Goal: Task Accomplishment & Management: Manage account settings

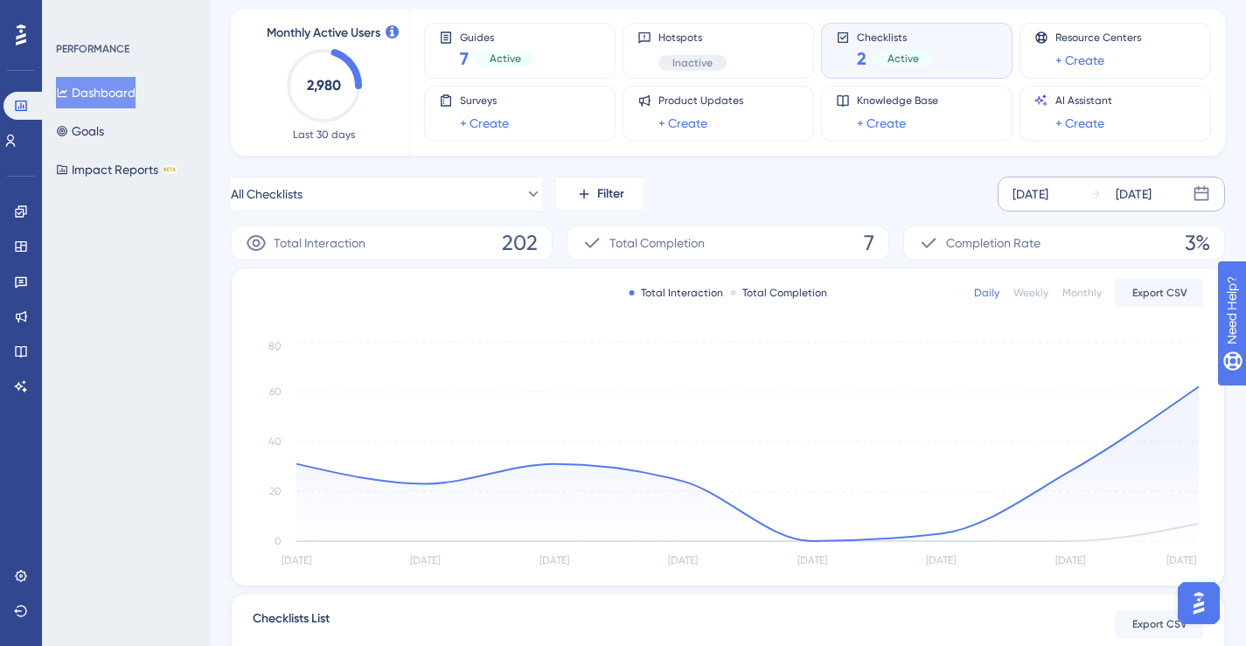
click at [1137, 199] on div "Sep 23 2025" at bounding box center [1134, 194] width 36 height 21
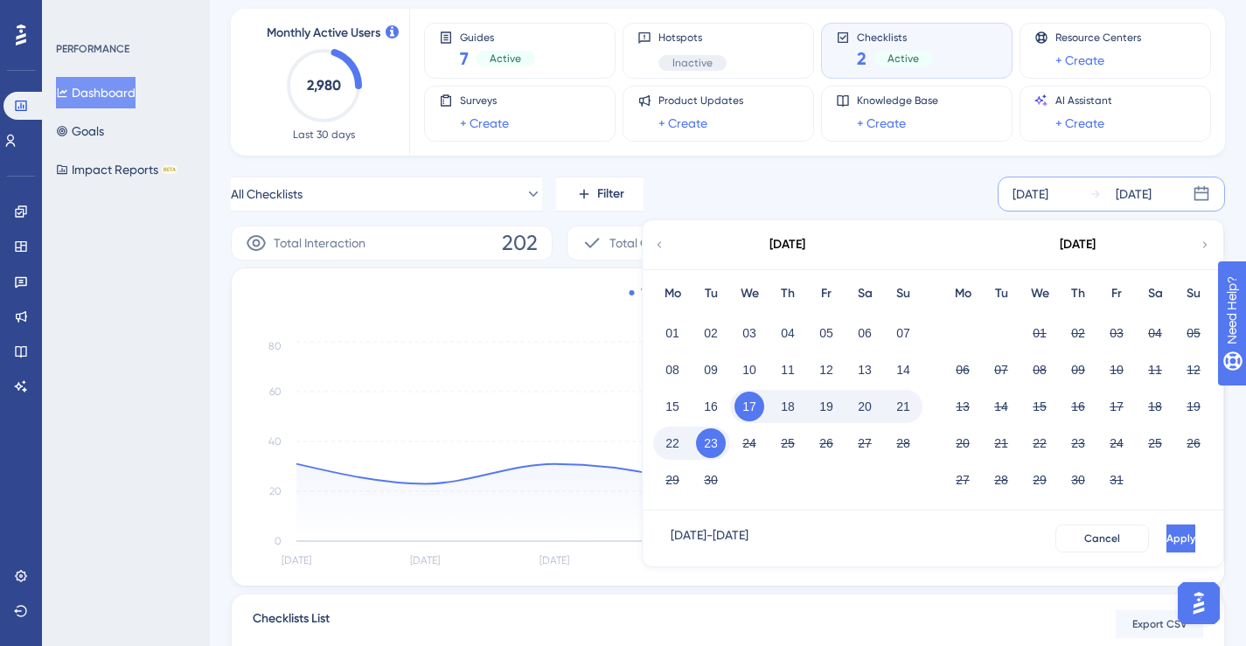
click at [839, 177] on div "All Checklists Filter Sep 17 2025 Sep 23 2025 September 2025 Mo Tu We Th Fr Sa …" at bounding box center [728, 194] width 994 height 35
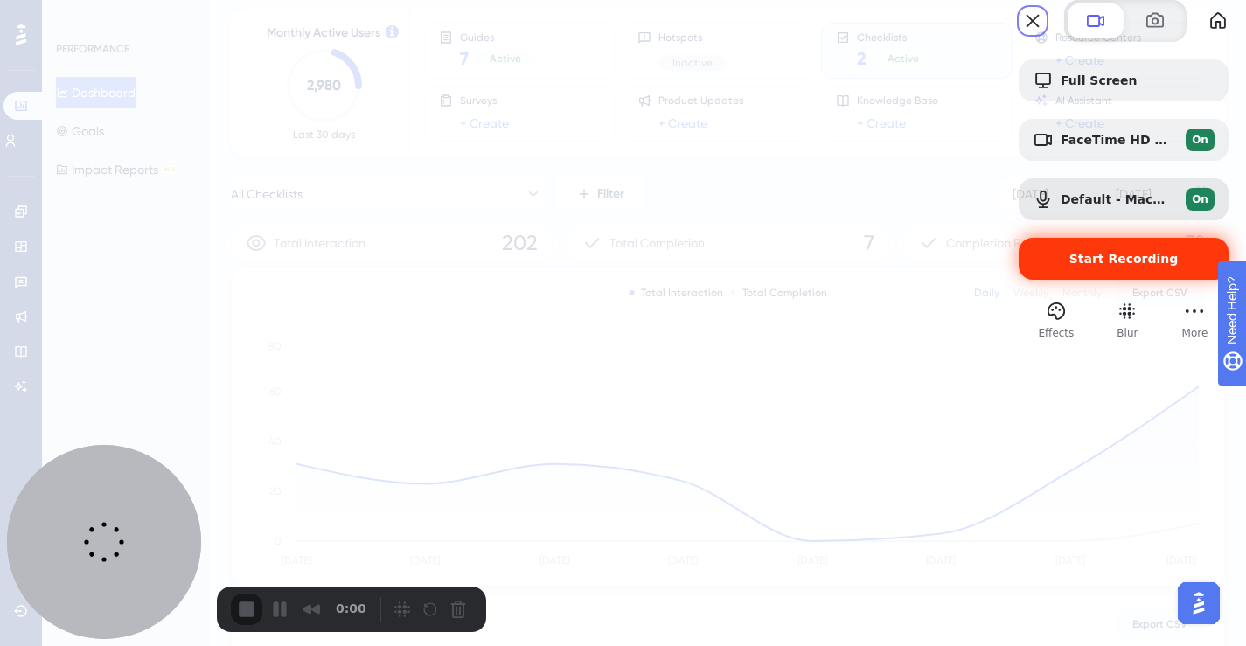
click at [1052, 266] on span "Start Recording" at bounding box center [1124, 259] width 182 height 14
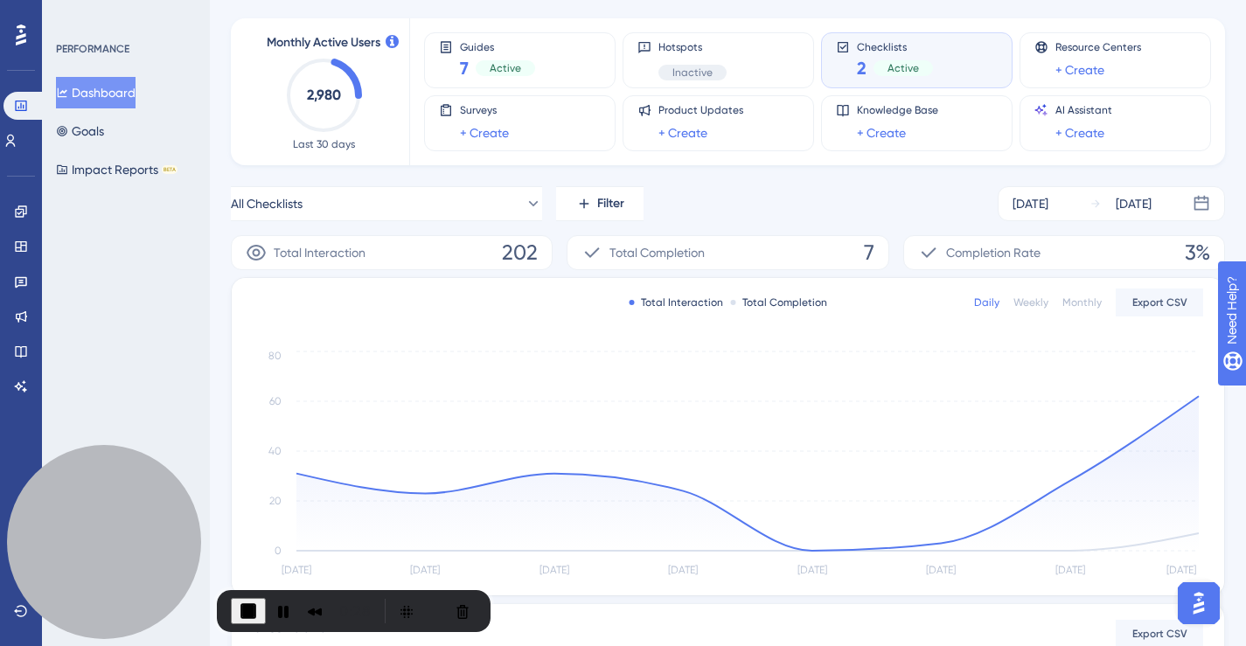
scroll to position [70, 0]
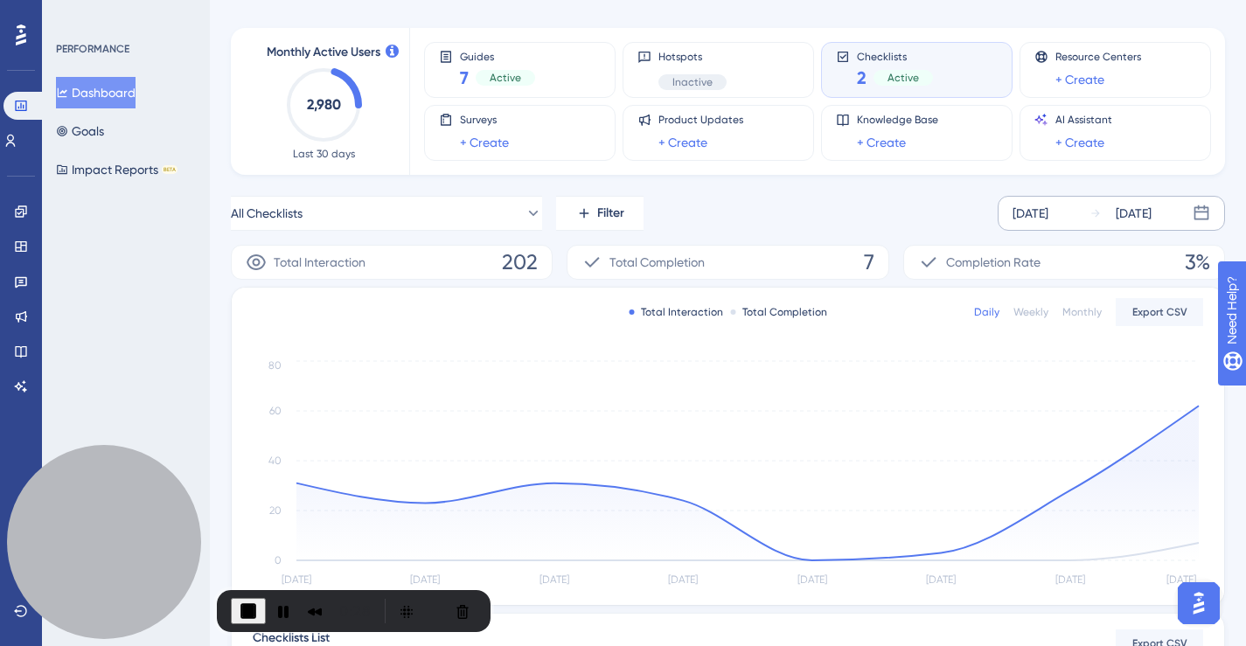
click at [1147, 212] on div "Sep 23 2025" at bounding box center [1134, 213] width 36 height 21
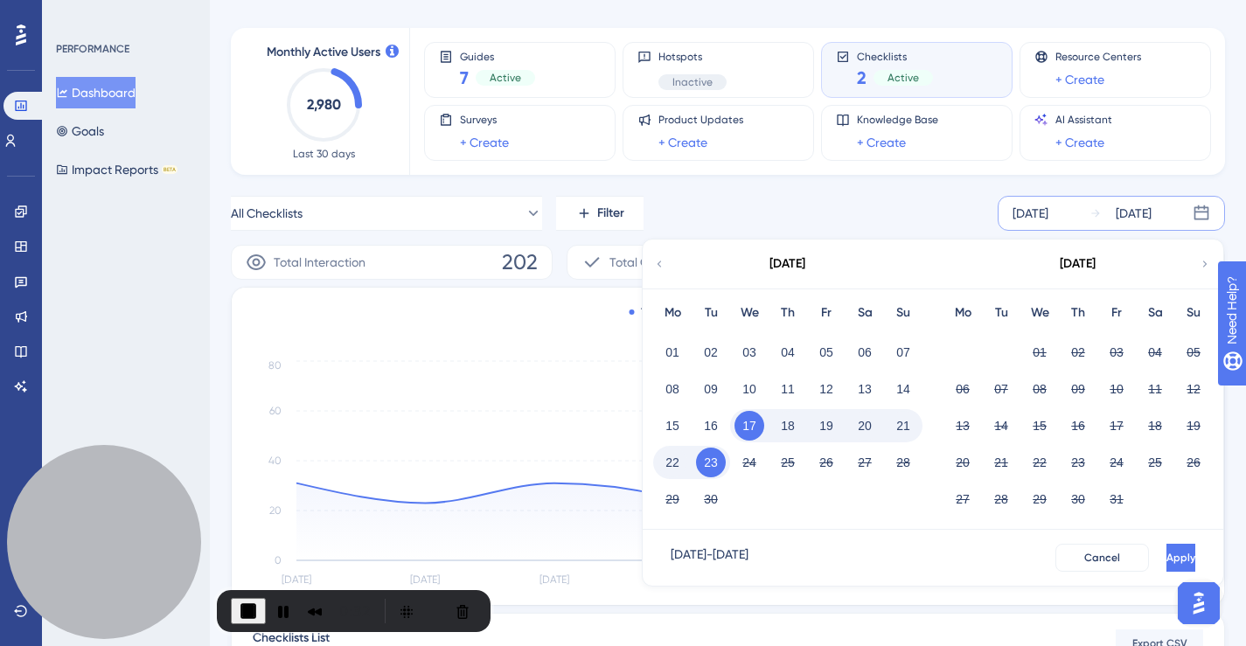
click at [207, 22] on div "PERFORMANCE Dashboard Goals Impact Reports BETA" at bounding box center [126, 323] width 168 height 646
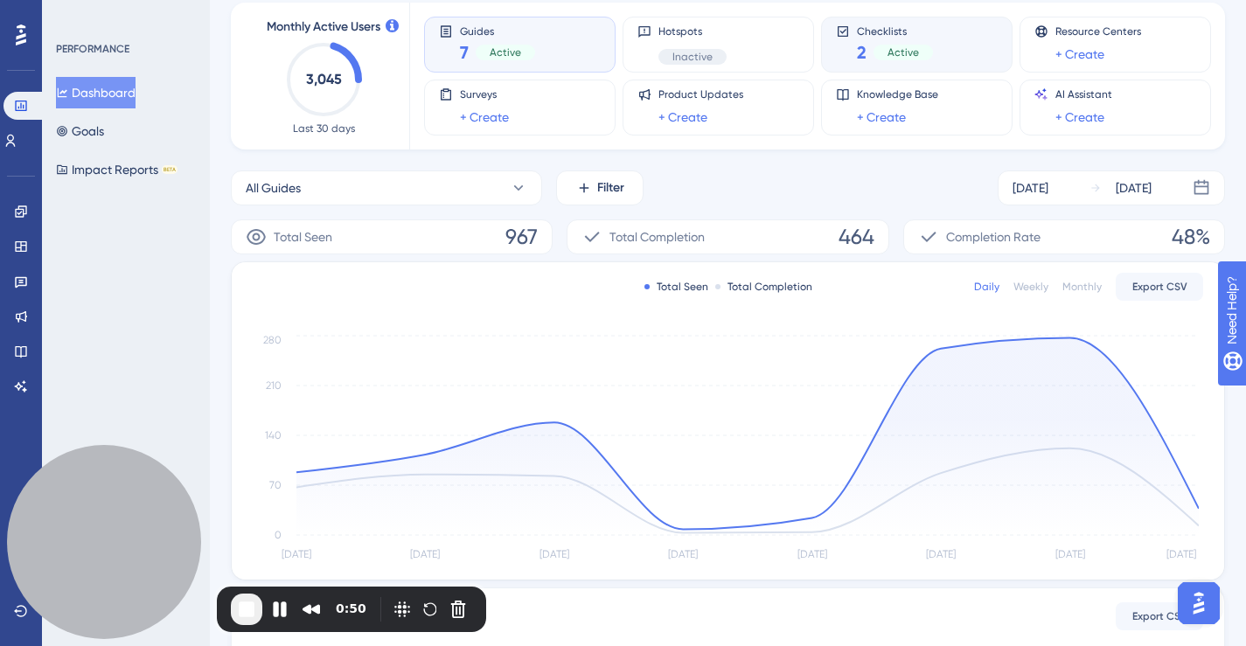
click at [854, 44] on div "Checklists 2 Active" at bounding box center [917, 44] width 162 height 40
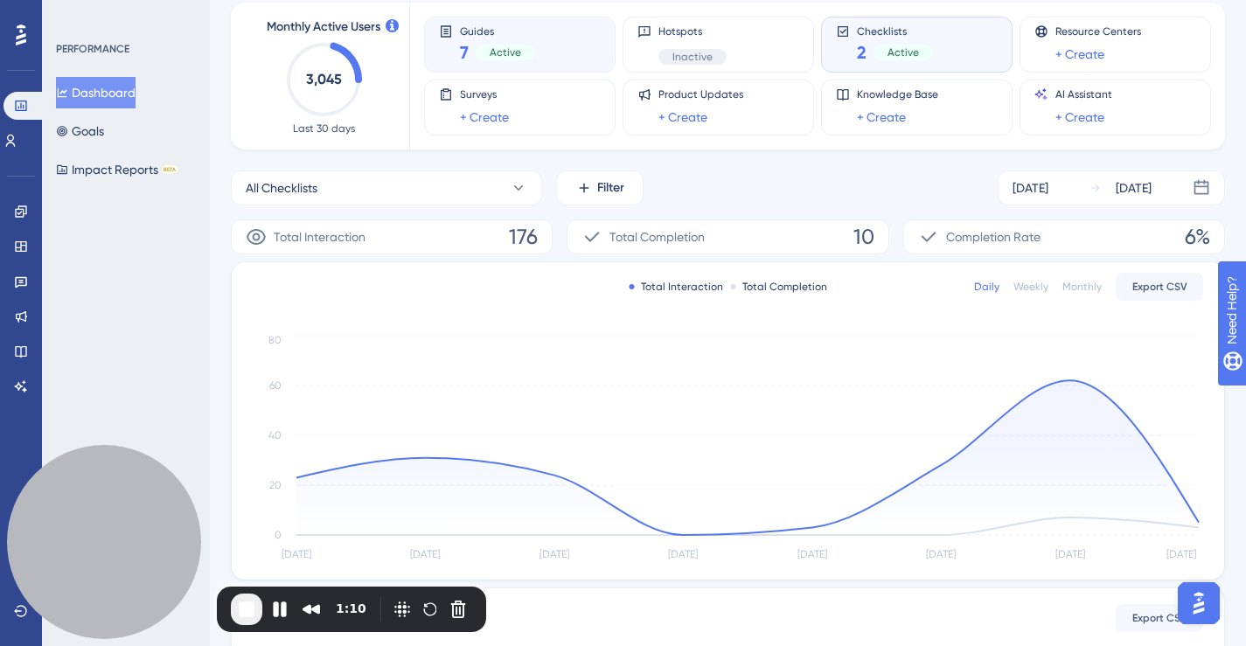
click at [540, 32] on div "Guides 7 Active" at bounding box center [520, 44] width 162 height 40
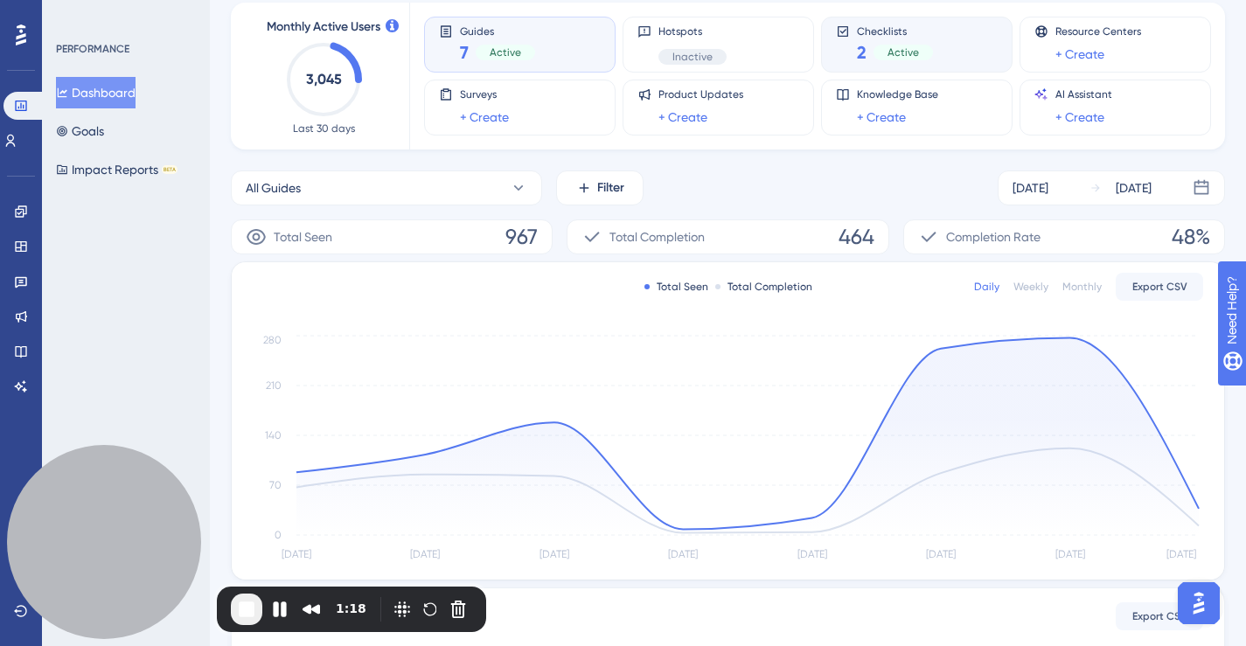
click at [982, 47] on div "Checklists 2 Active" at bounding box center [917, 44] width 162 height 40
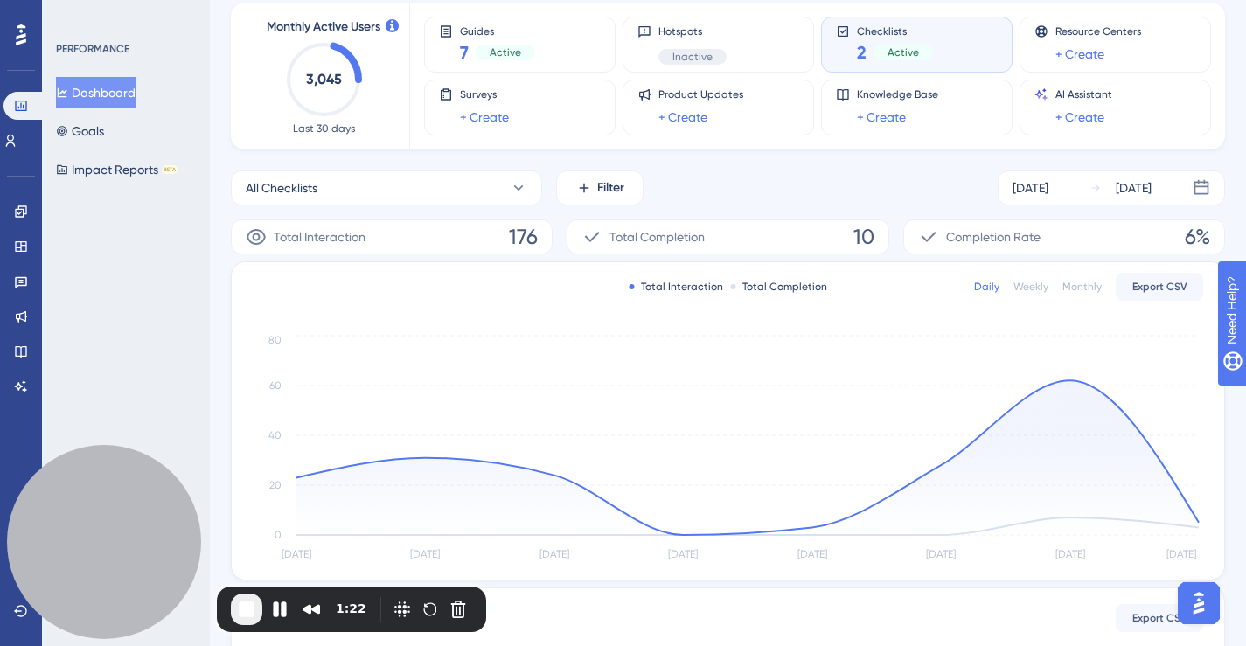
click at [242, 604] on span "End Recording" at bounding box center [246, 609] width 21 height 21
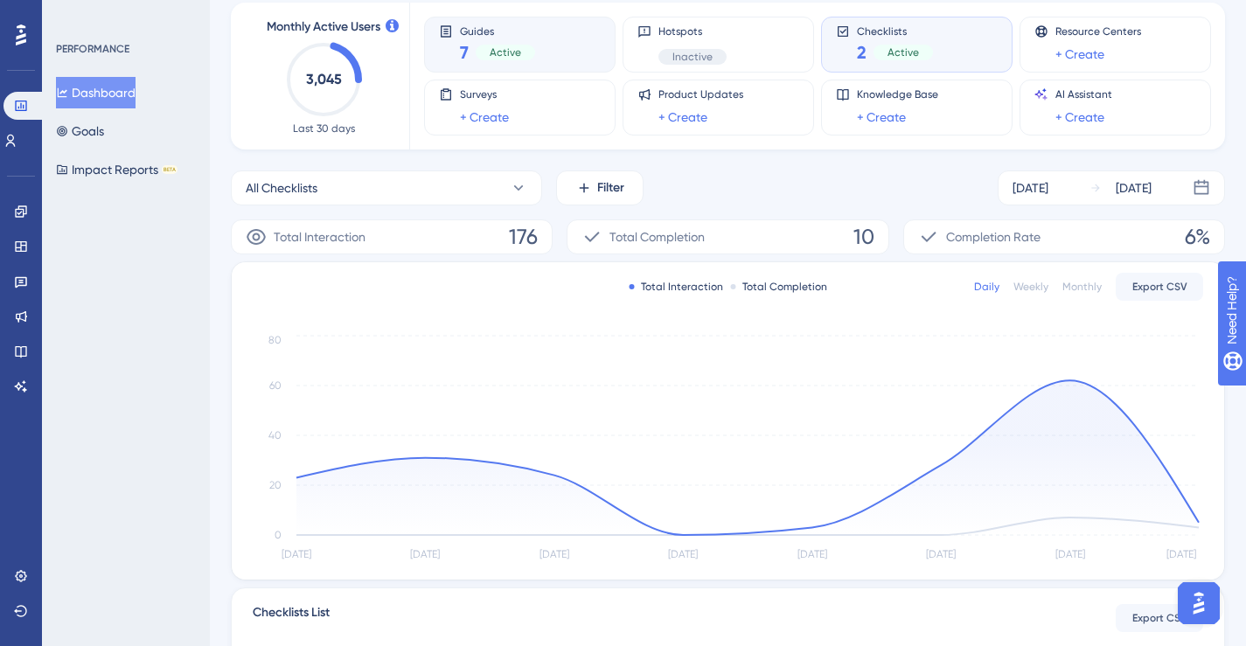
click at [512, 44] on div "7 Active" at bounding box center [497, 52] width 75 height 24
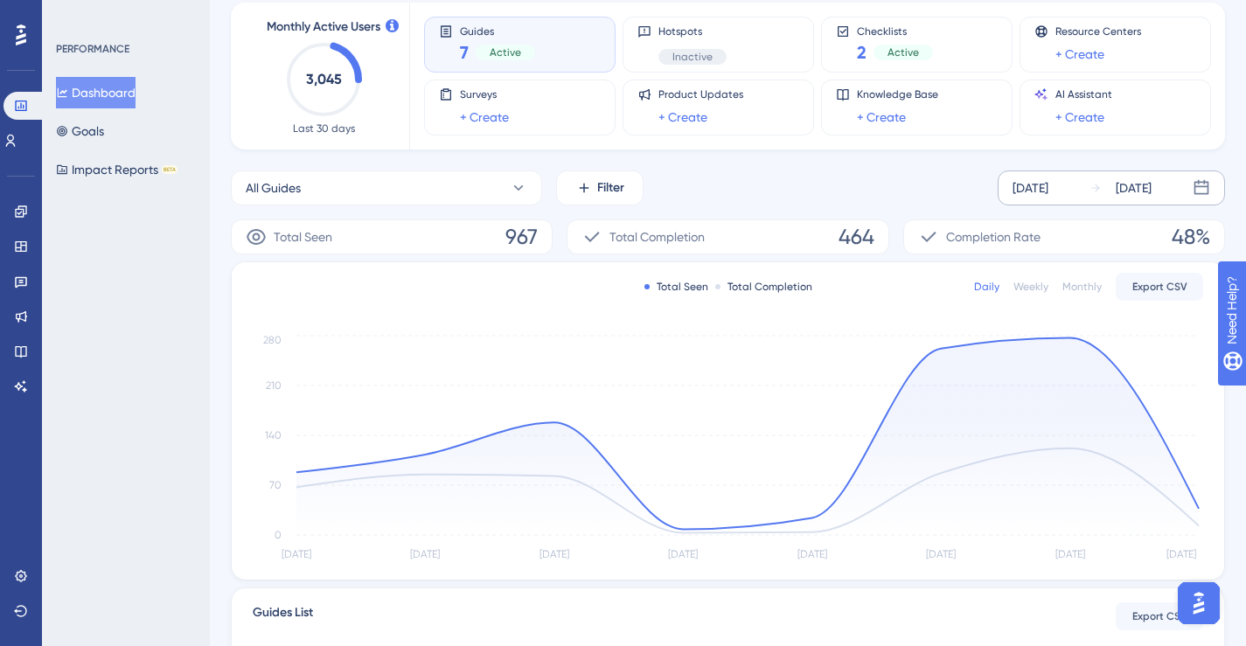
click at [1081, 187] on div "Sep 18 2025 Sep 24 2025" at bounding box center [1111, 188] width 227 height 35
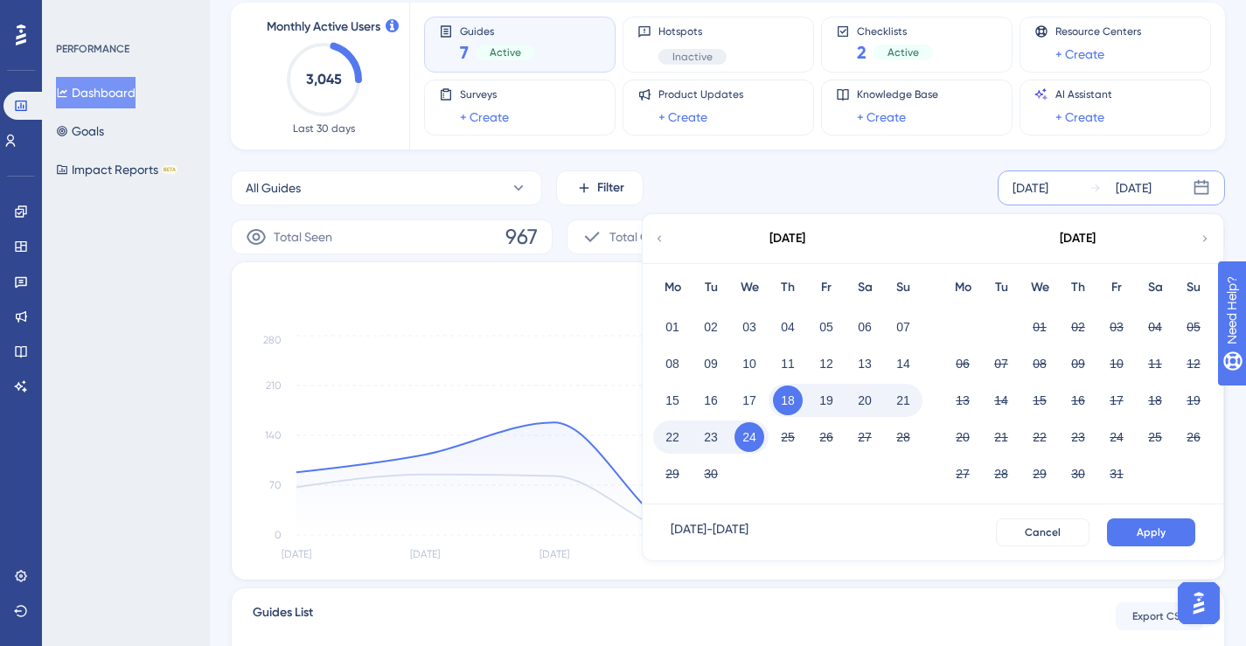
click at [680, 443] on button "22" at bounding box center [673, 437] width 30 height 30
click at [1122, 521] on button "Apply" at bounding box center [1151, 533] width 88 height 28
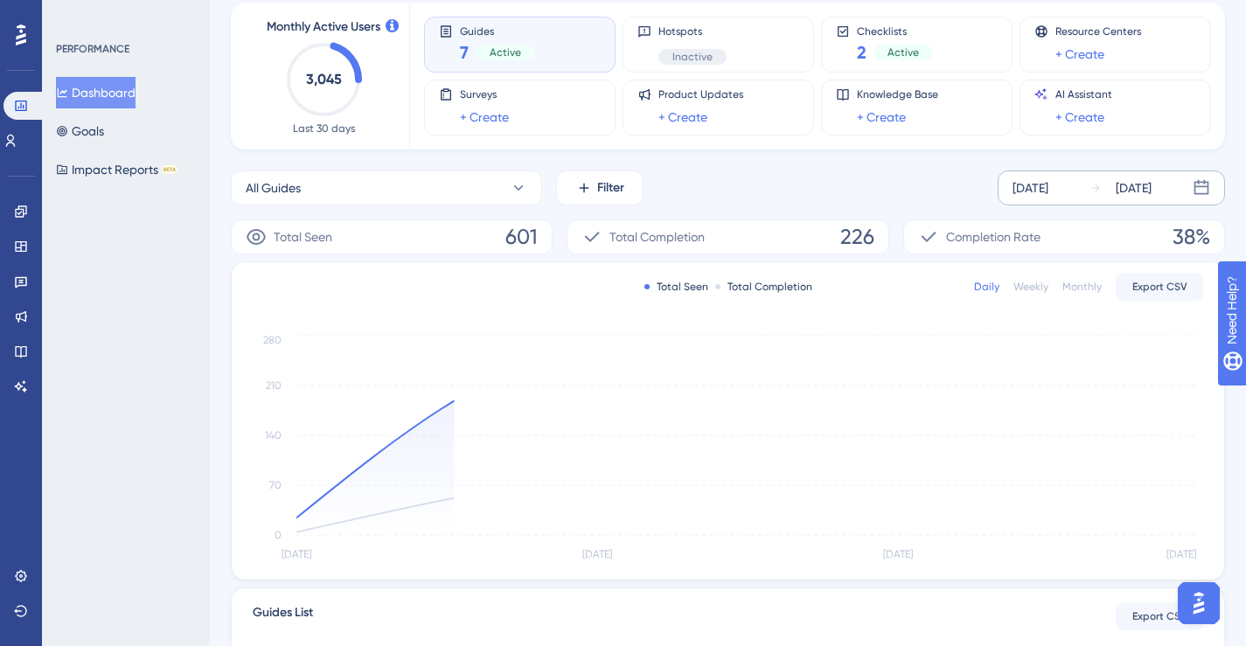
scroll to position [116, 0]
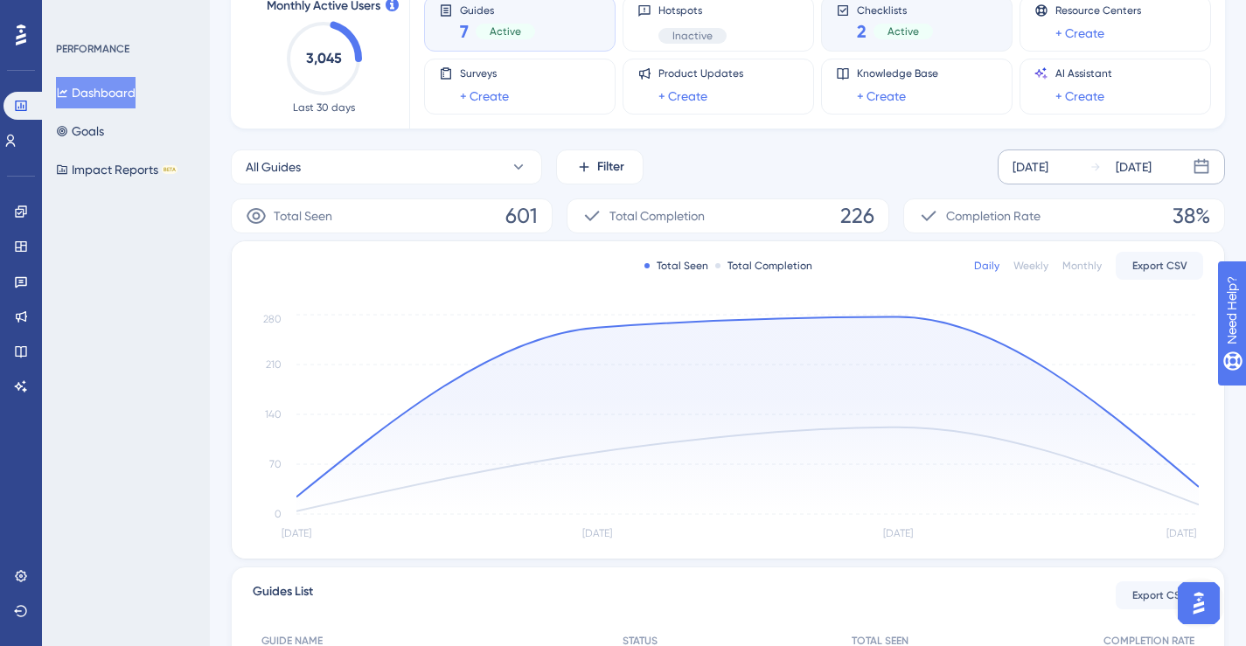
click at [879, 38] on div "Active" at bounding box center [903, 32] width 59 height 16
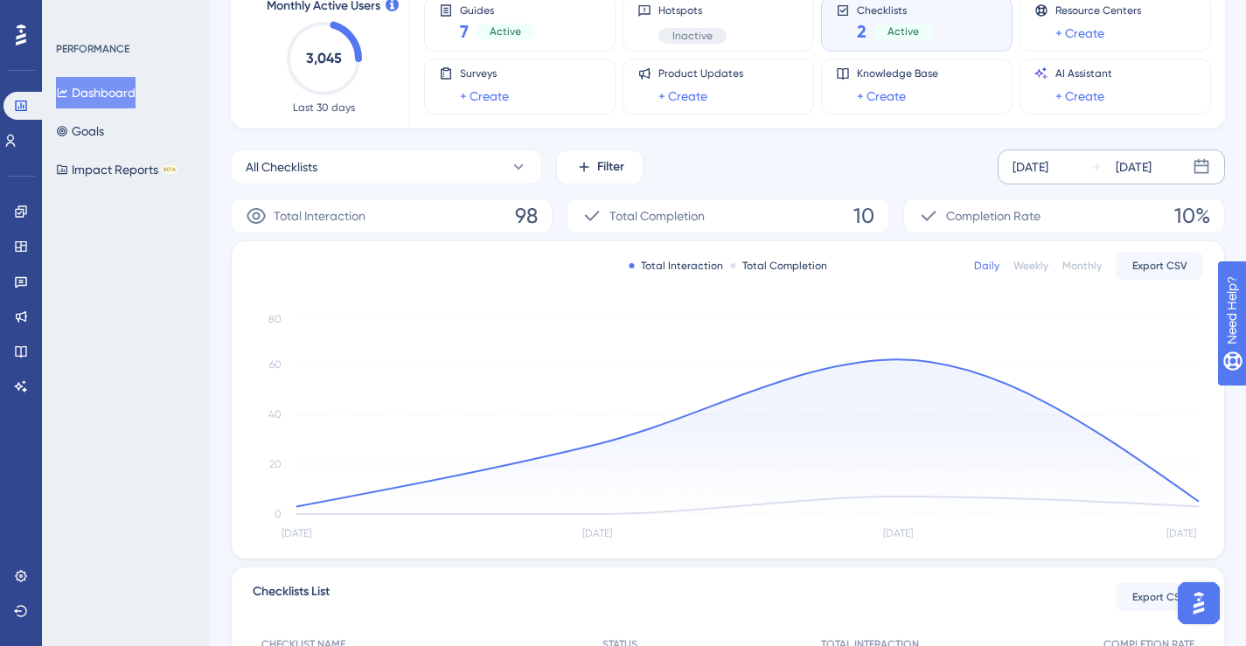
click at [1113, 172] on div "[DATE]" at bounding box center [1121, 167] width 62 height 21
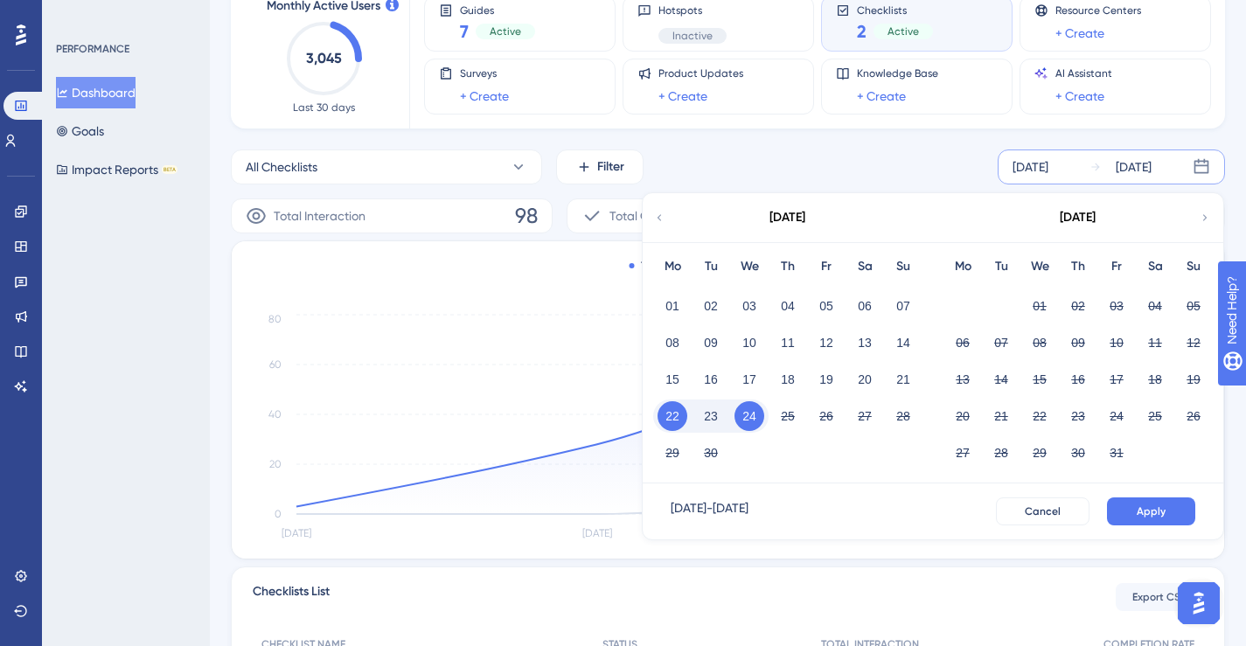
click at [713, 419] on button "23" at bounding box center [711, 416] width 30 height 30
click at [1146, 501] on button "Apply" at bounding box center [1151, 512] width 88 height 28
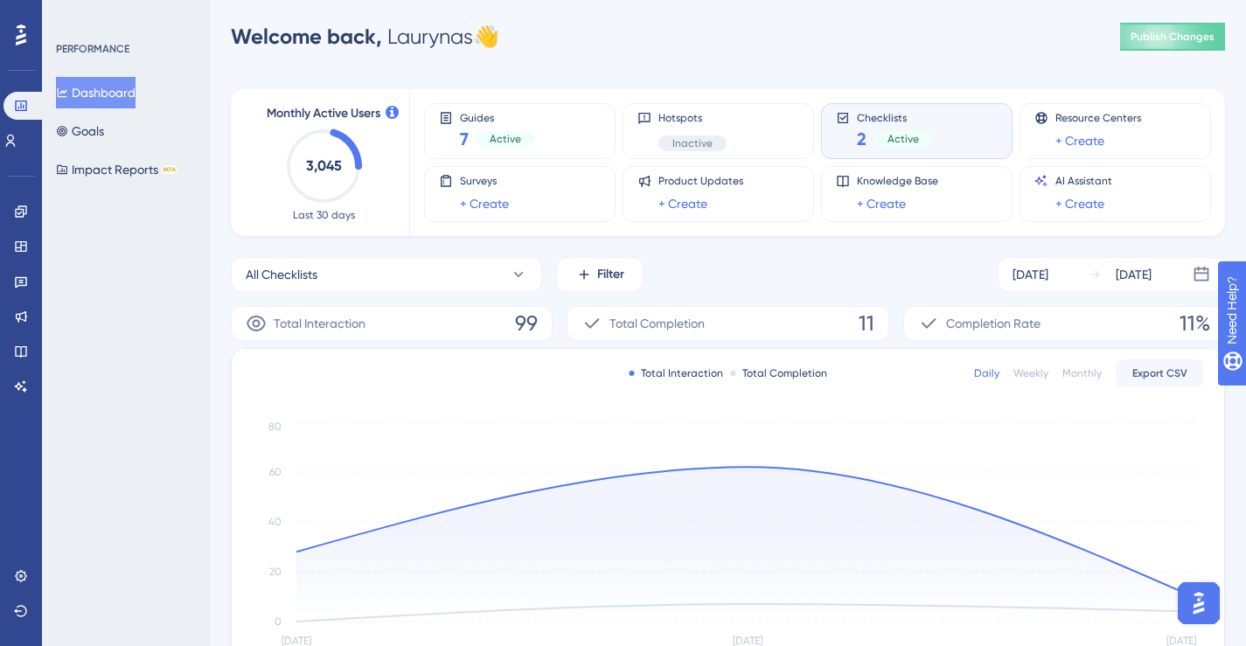
scroll to position [0, 0]
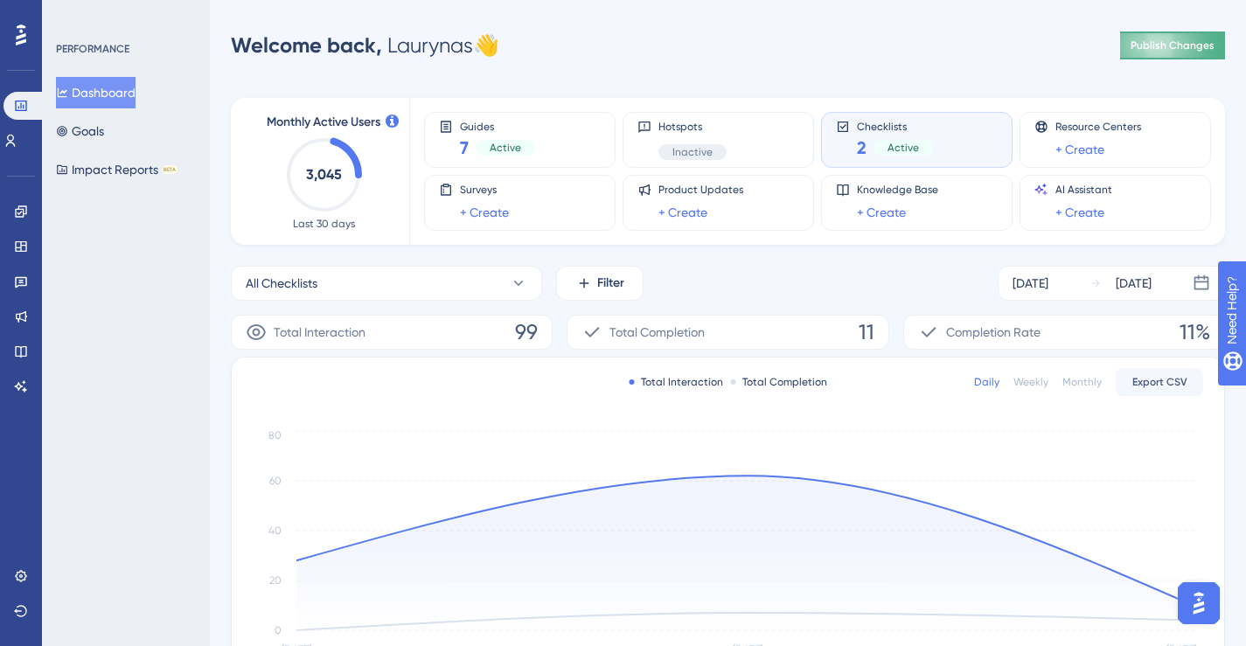
click at [1144, 40] on span "Publish Changes" at bounding box center [1173, 45] width 84 height 14
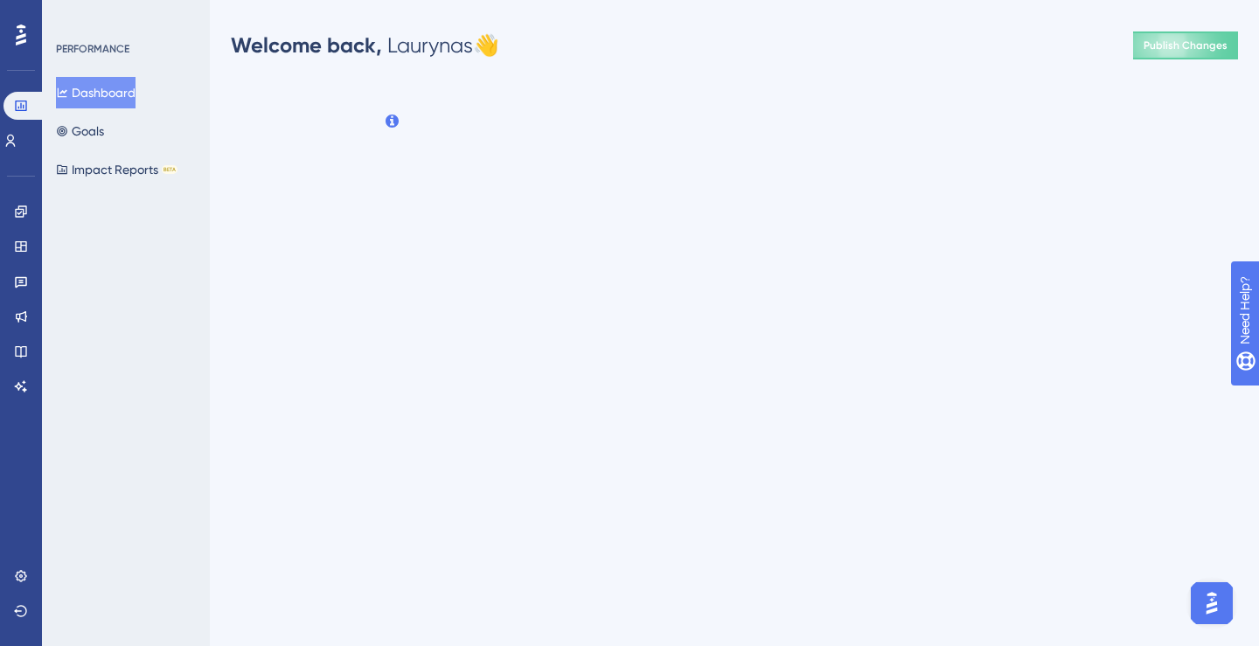
click at [828, 52] on div "Welcome back, Laurynas 👋 Publish Changes" at bounding box center [734, 45] width 1007 height 35
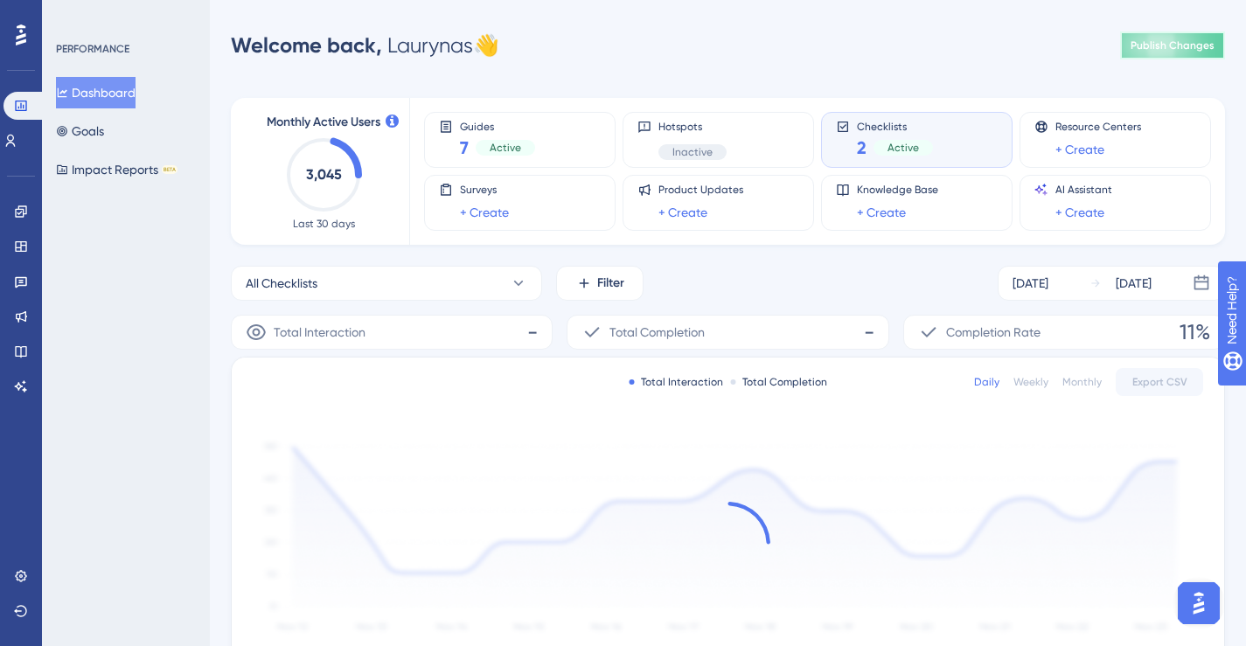
click at [1165, 40] on span "Publish Changes" at bounding box center [1173, 45] width 84 height 14
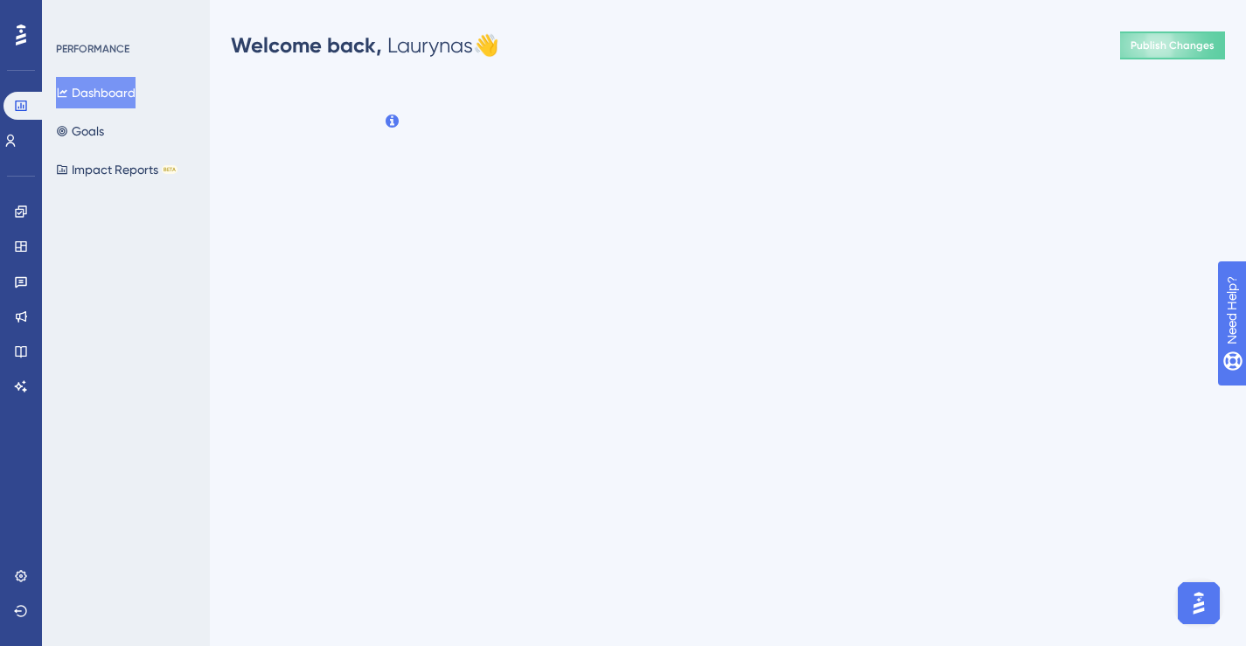
click at [883, 38] on div "Welcome back, Laurynas 👋 Publish Changes" at bounding box center [728, 45] width 994 height 35
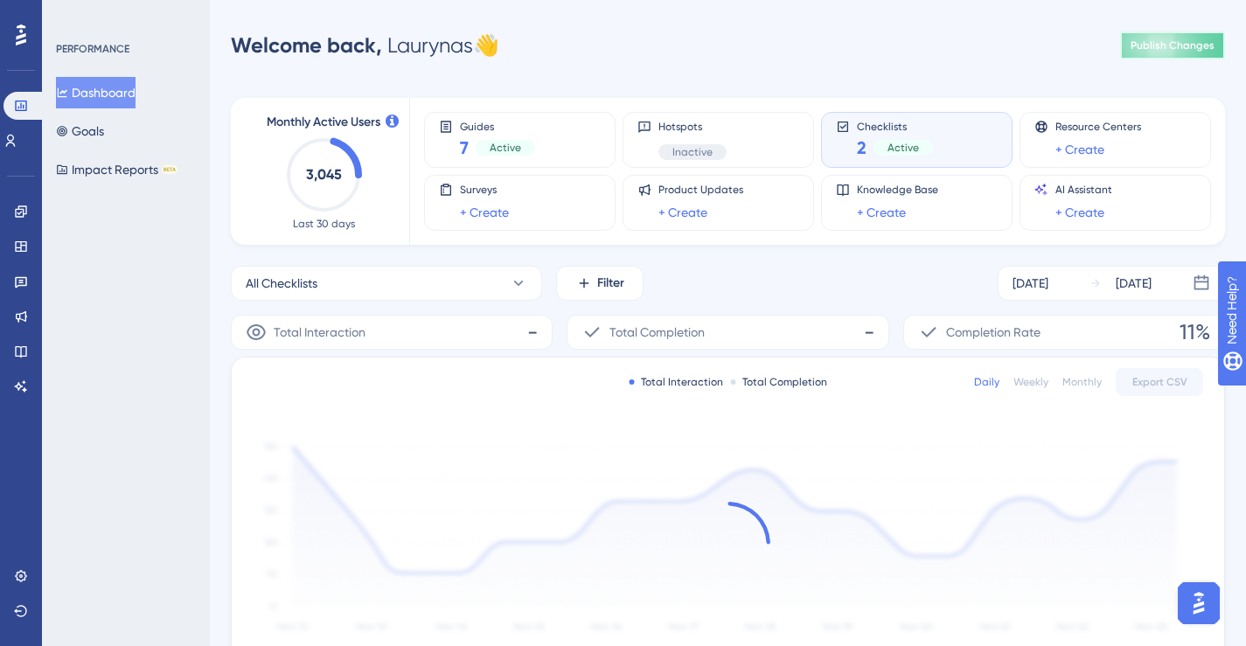
click at [1143, 45] on span "Publish Changes" at bounding box center [1173, 45] width 84 height 14
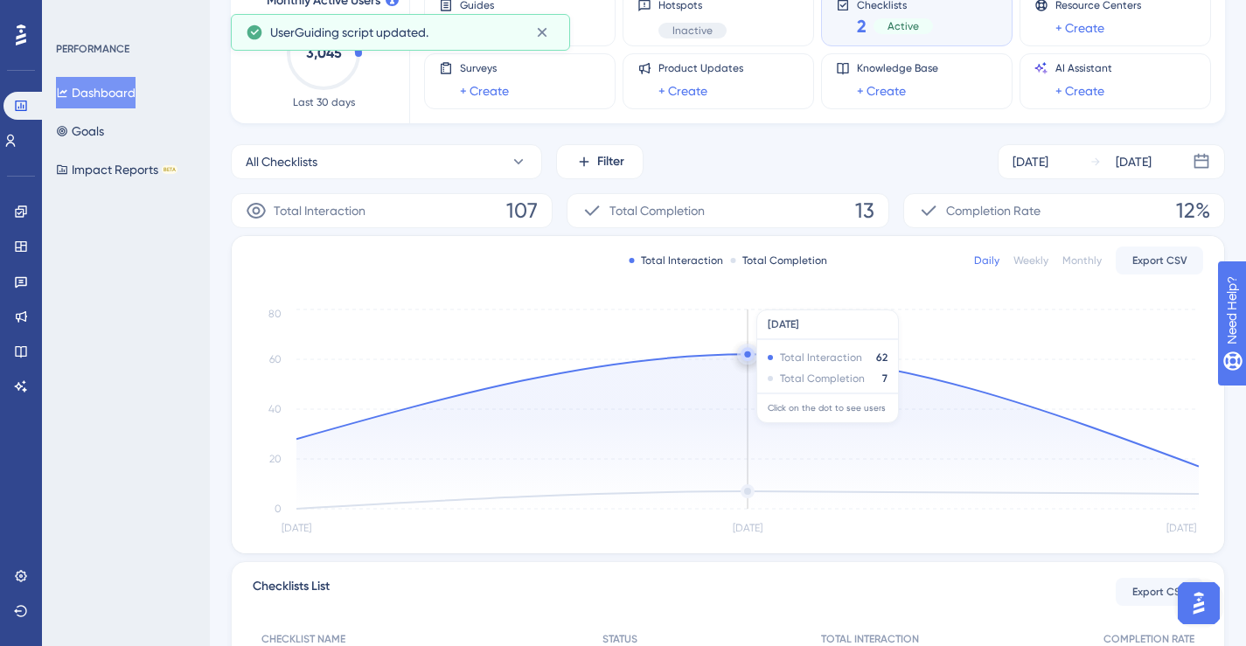
scroll to position [216, 0]
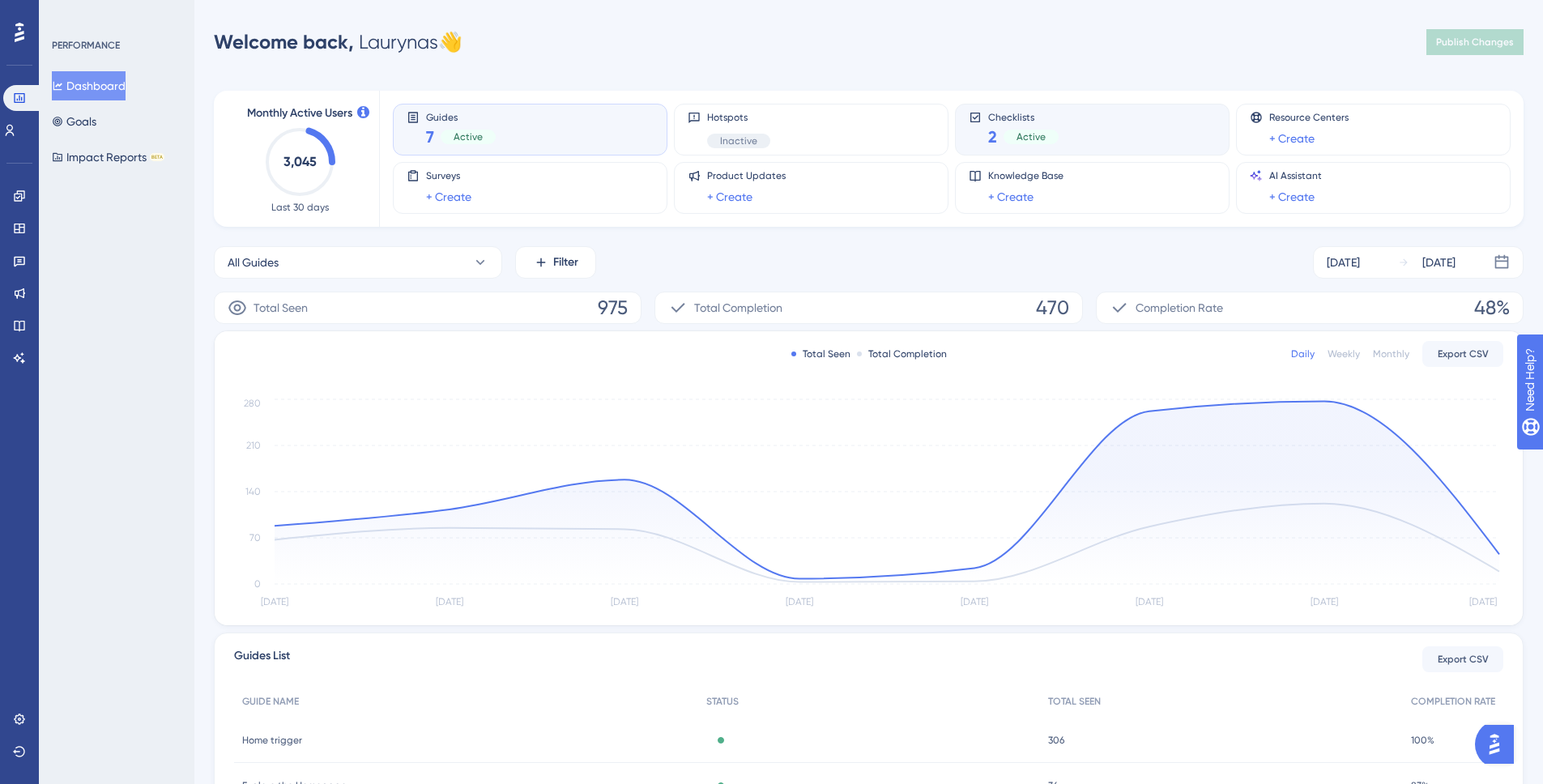
click at [1122, 124] on div "Checklists 2 Active" at bounding box center [1092, 130] width 247 height 37
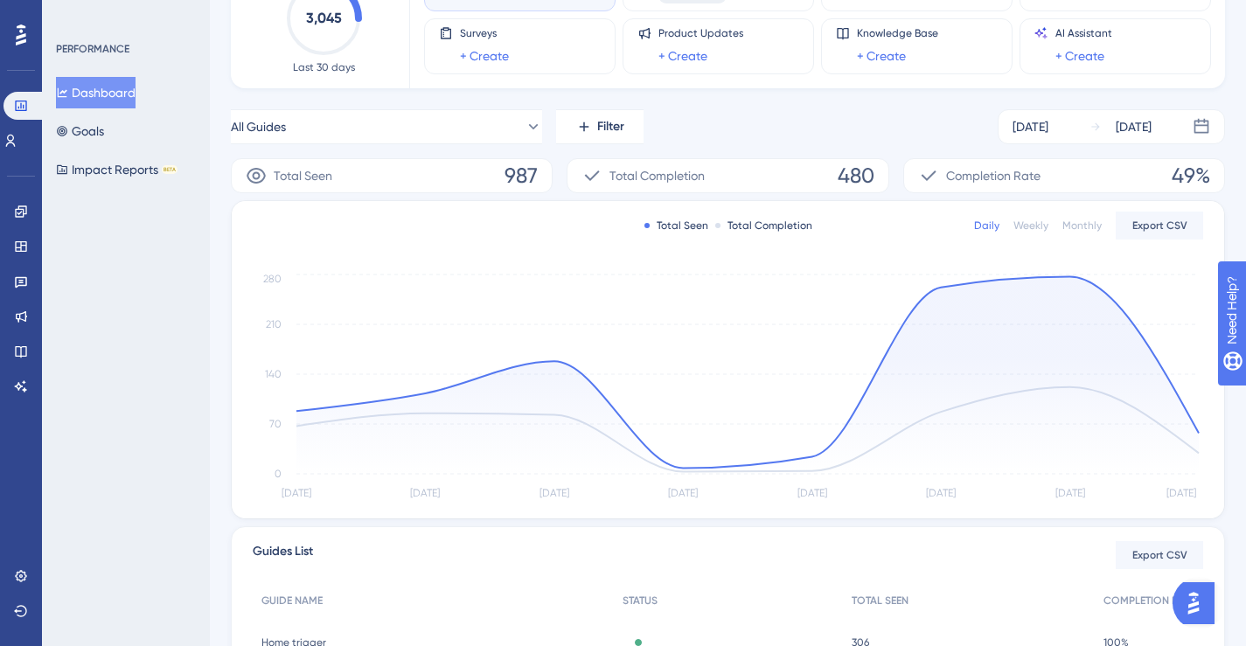
scroll to position [113, 0]
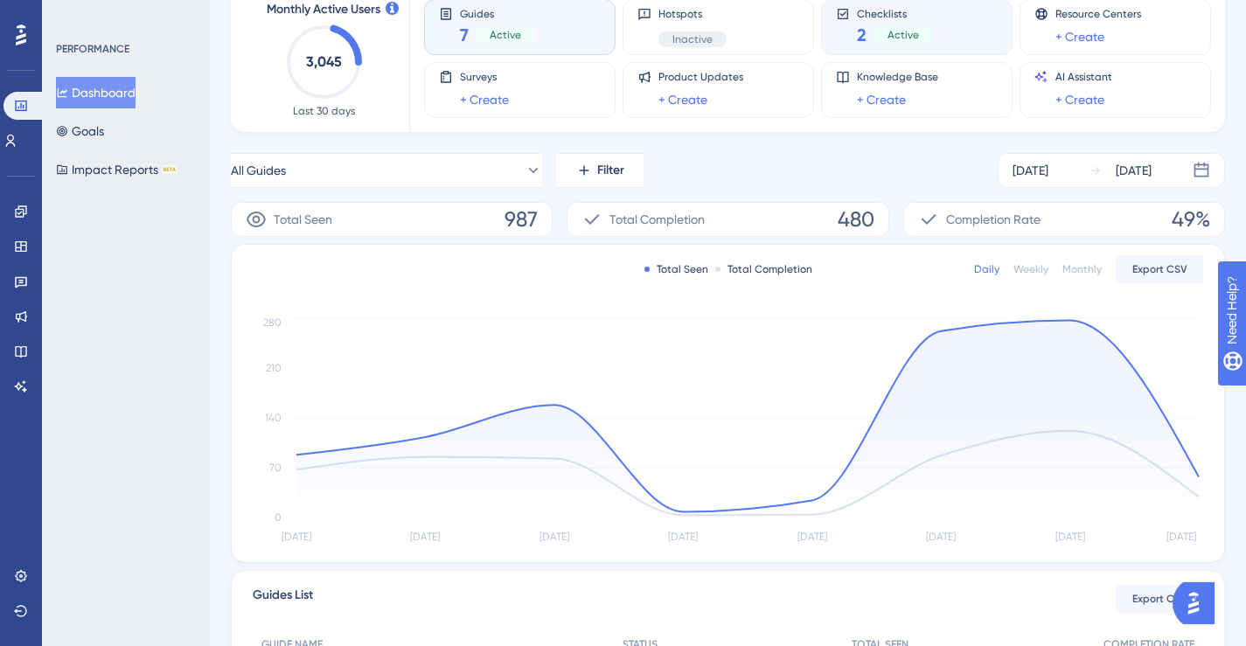
click at [867, 41] on div "2 Active" at bounding box center [895, 35] width 76 height 24
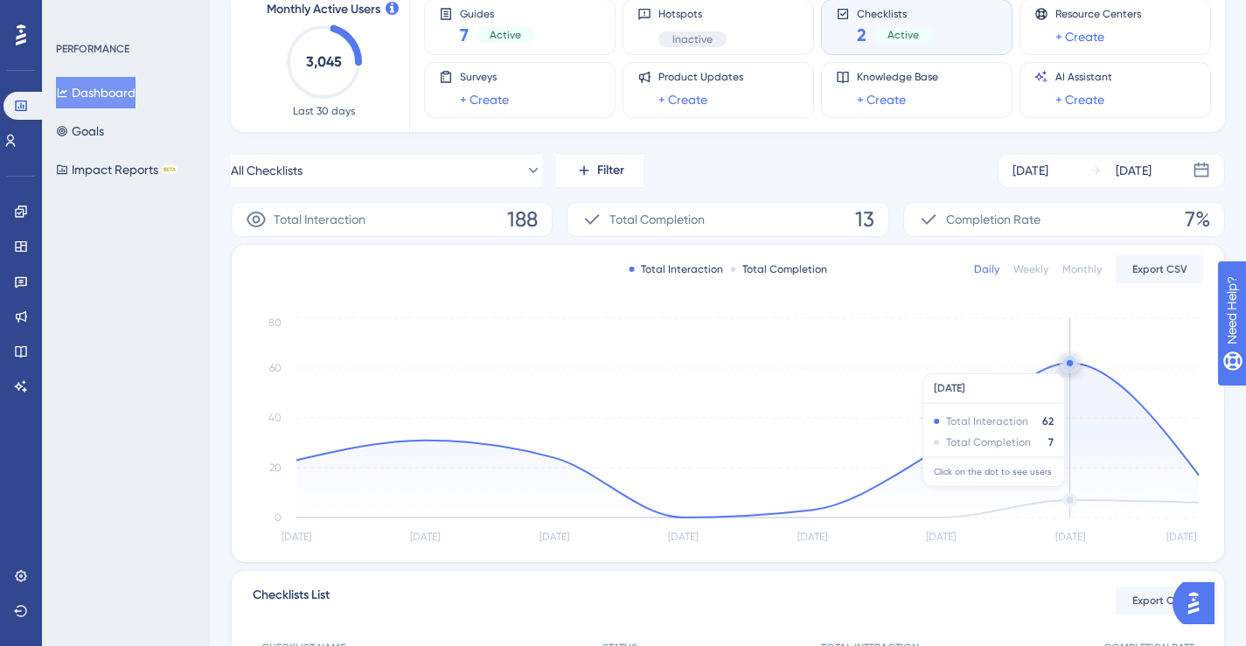
click at [1070, 365] on circle at bounding box center [1070, 363] width 6 height 6
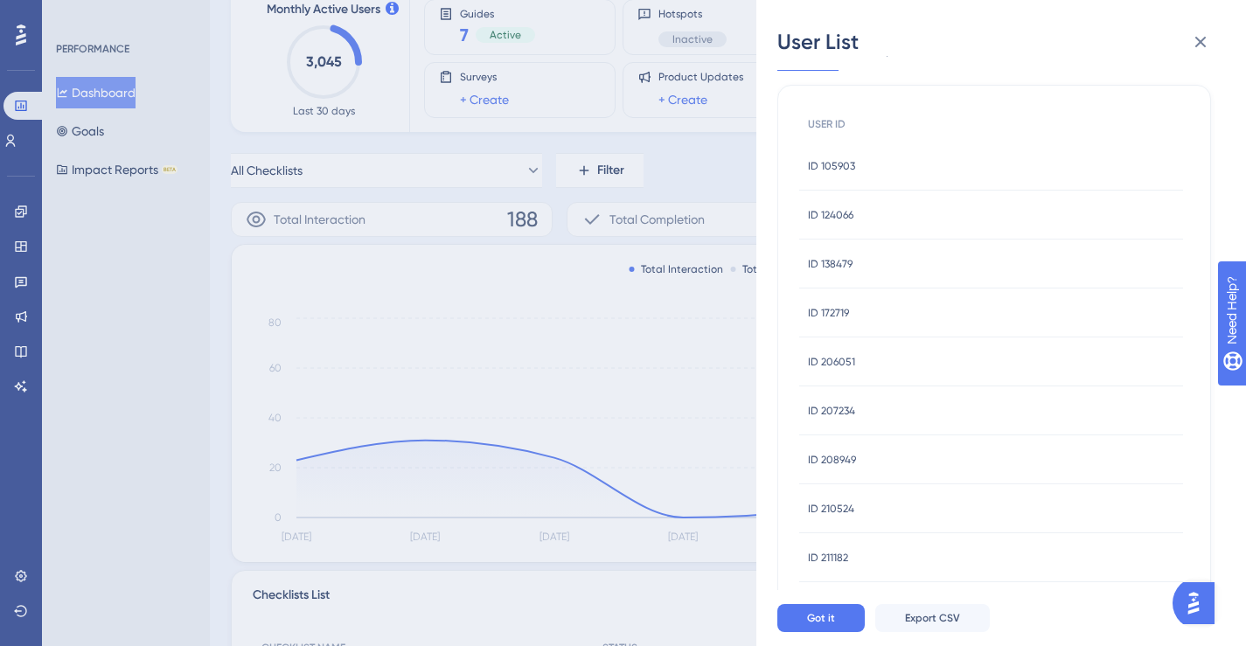
scroll to position [0, 0]
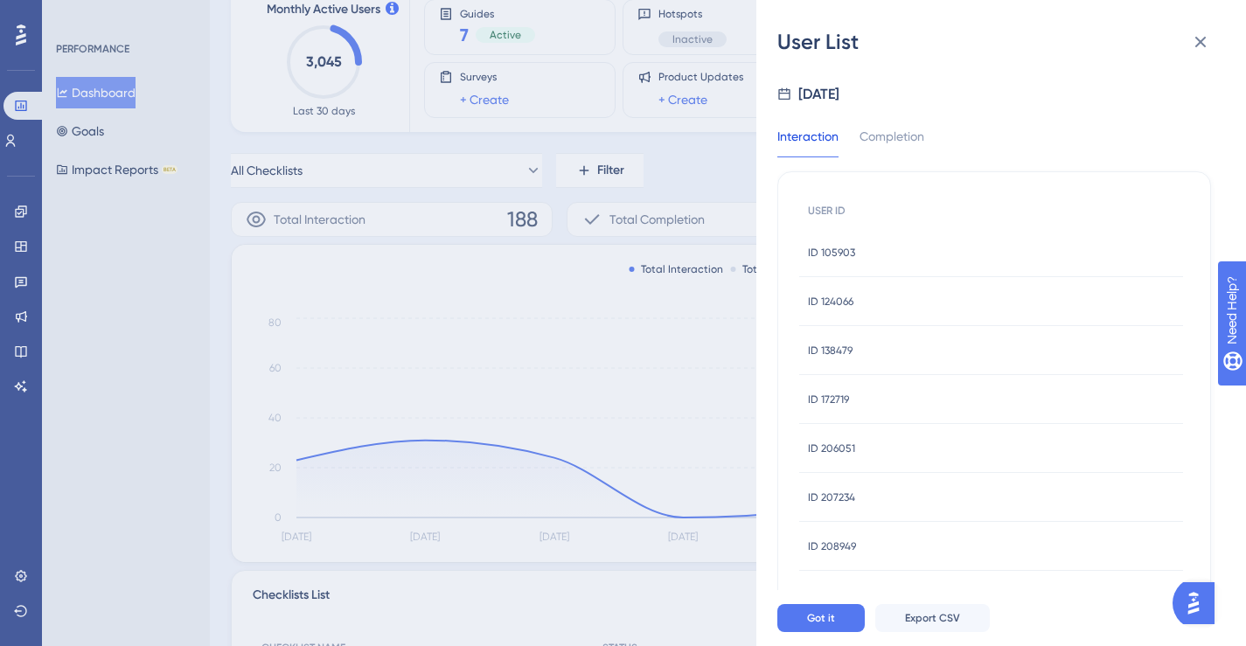
click at [698, 167] on div "User List Sep 23, 2025 Interaction Completion USER ID ID 105903 ID 105903 ID 12…" at bounding box center [623, 323] width 1246 height 646
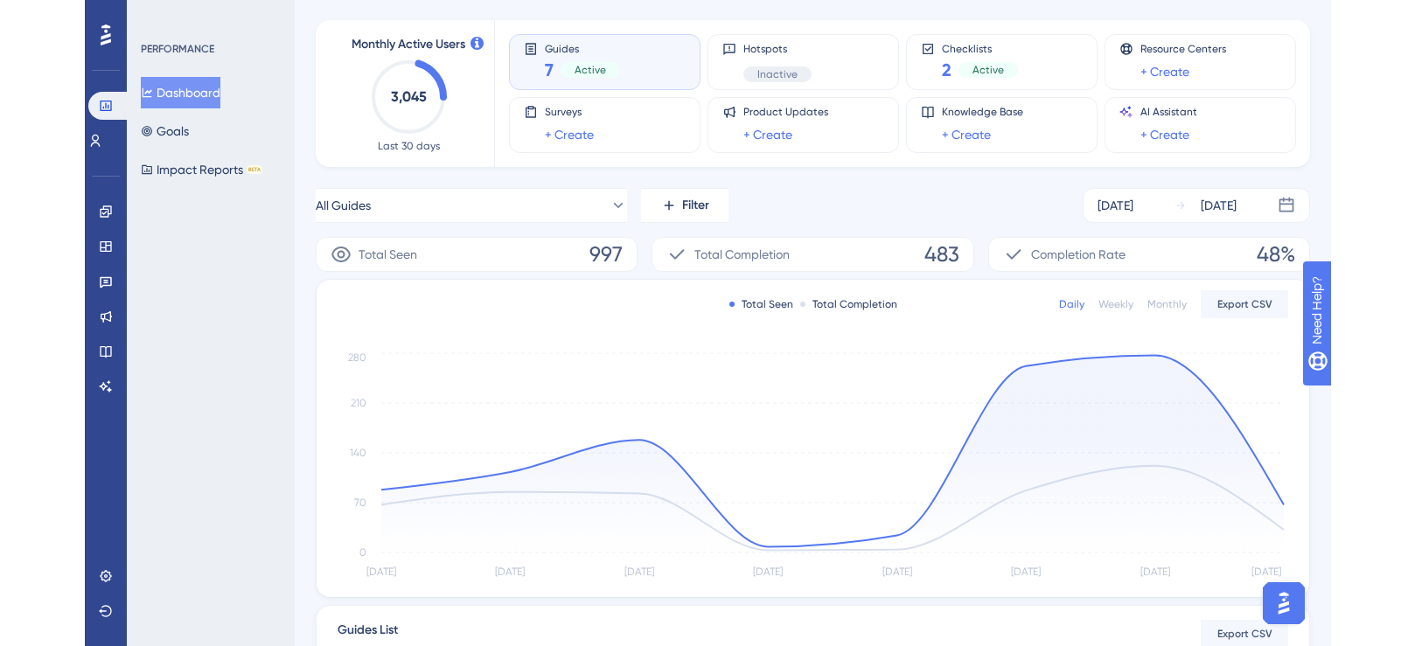
scroll to position [63, 0]
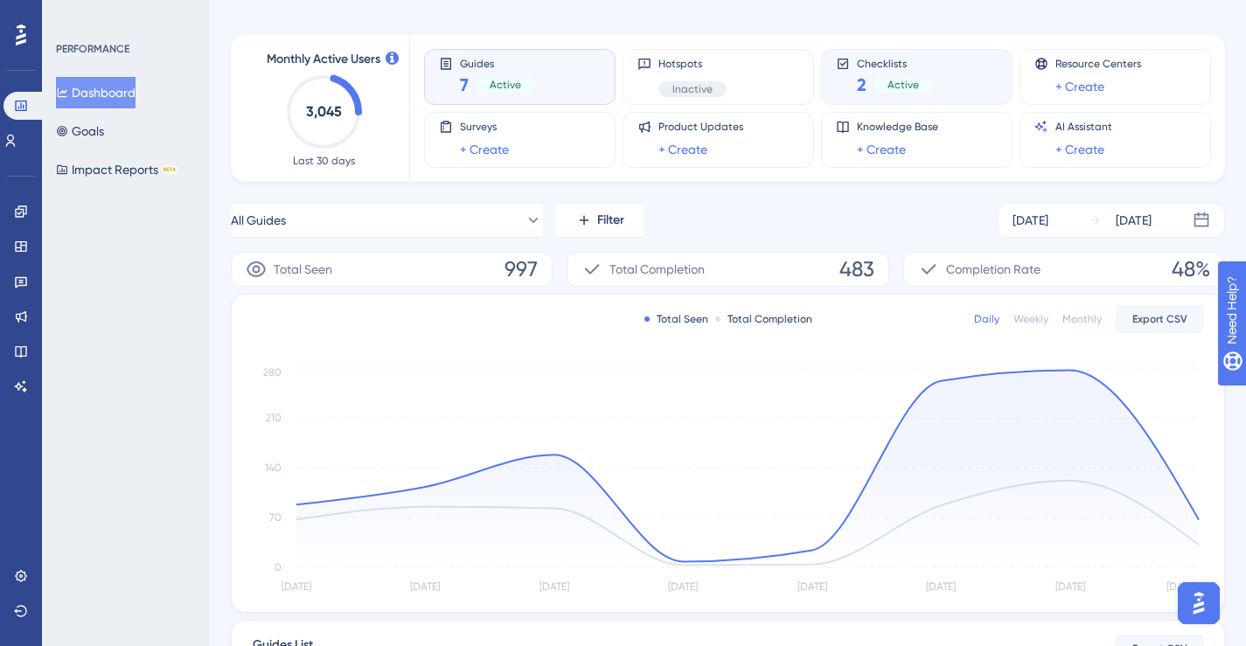
click at [900, 76] on div "2 Active" at bounding box center [895, 85] width 76 height 24
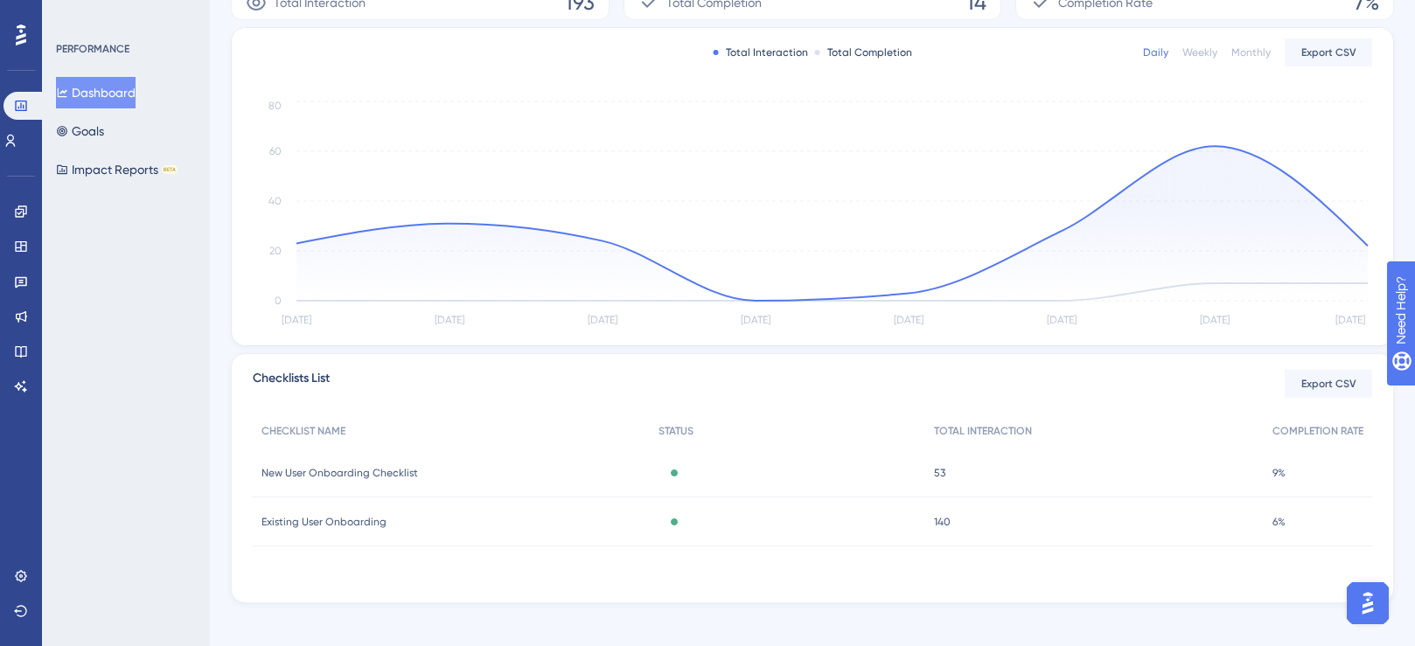
scroll to position [320, 0]
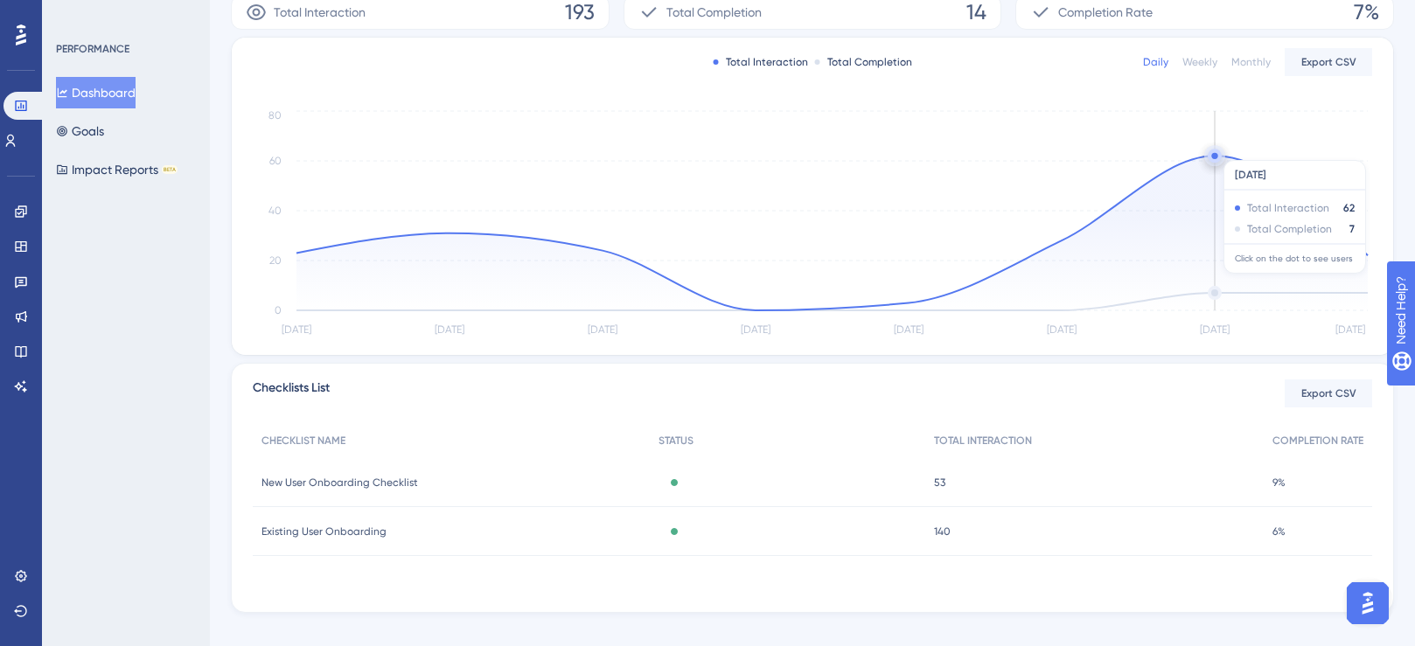
click at [1211, 151] on circle at bounding box center [1215, 156] width 14 height 14
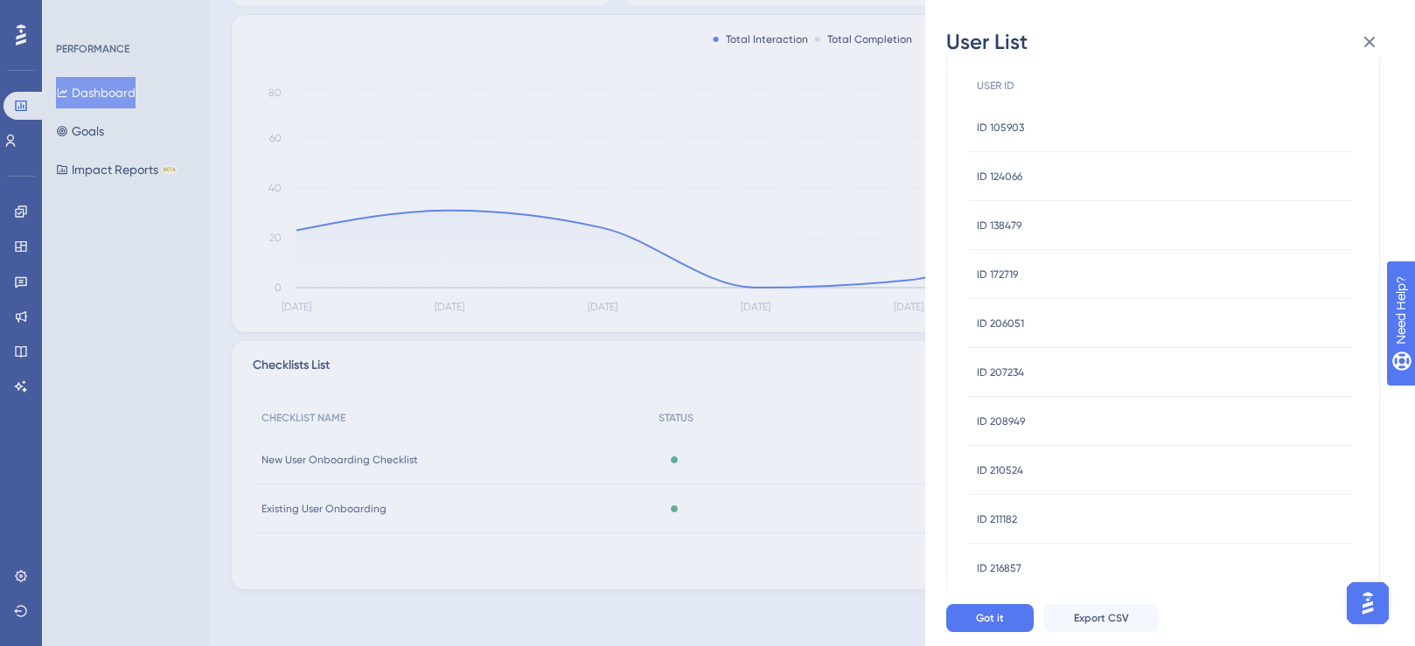
scroll to position [0, 0]
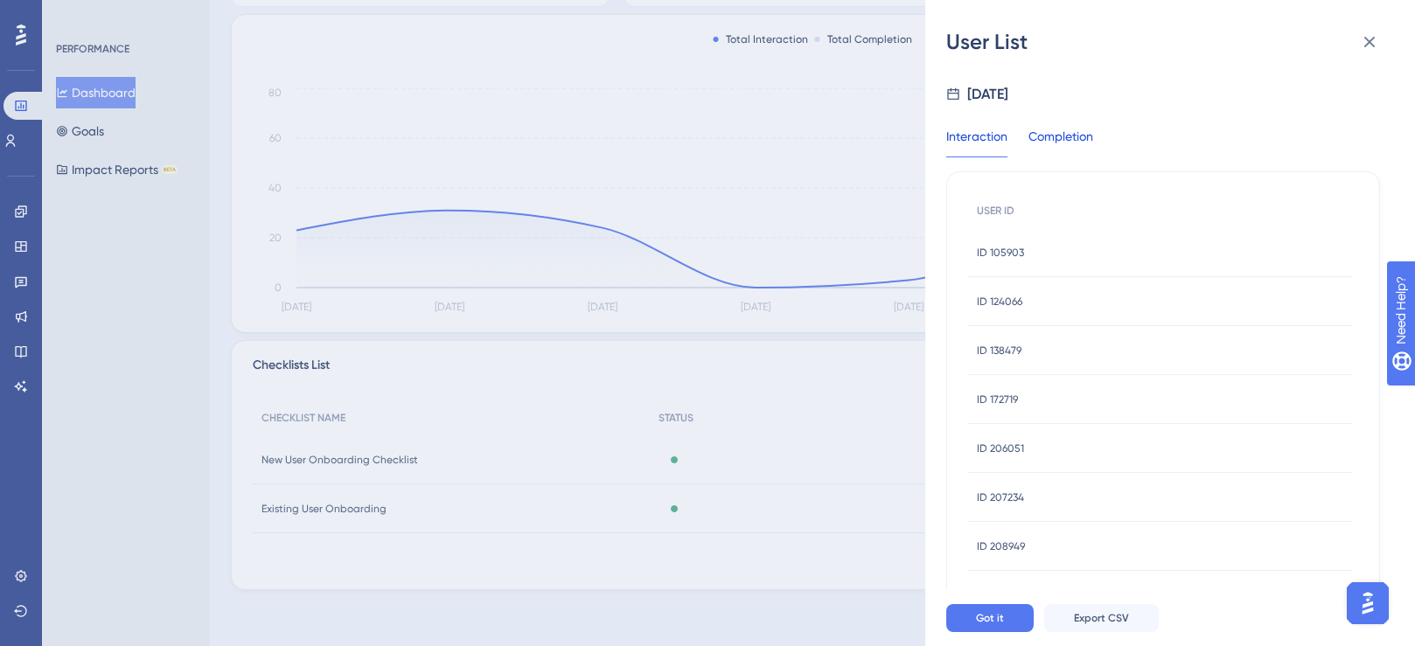
click at [1049, 145] on div "Completion" at bounding box center [1060, 141] width 65 height 31
click at [985, 136] on div "Interaction" at bounding box center [976, 141] width 61 height 31
click at [1051, 143] on div "Completion" at bounding box center [1060, 141] width 65 height 31
click at [960, 148] on div "Interaction" at bounding box center [976, 141] width 61 height 31
click at [1245, 34] on icon at bounding box center [1369, 41] width 21 height 21
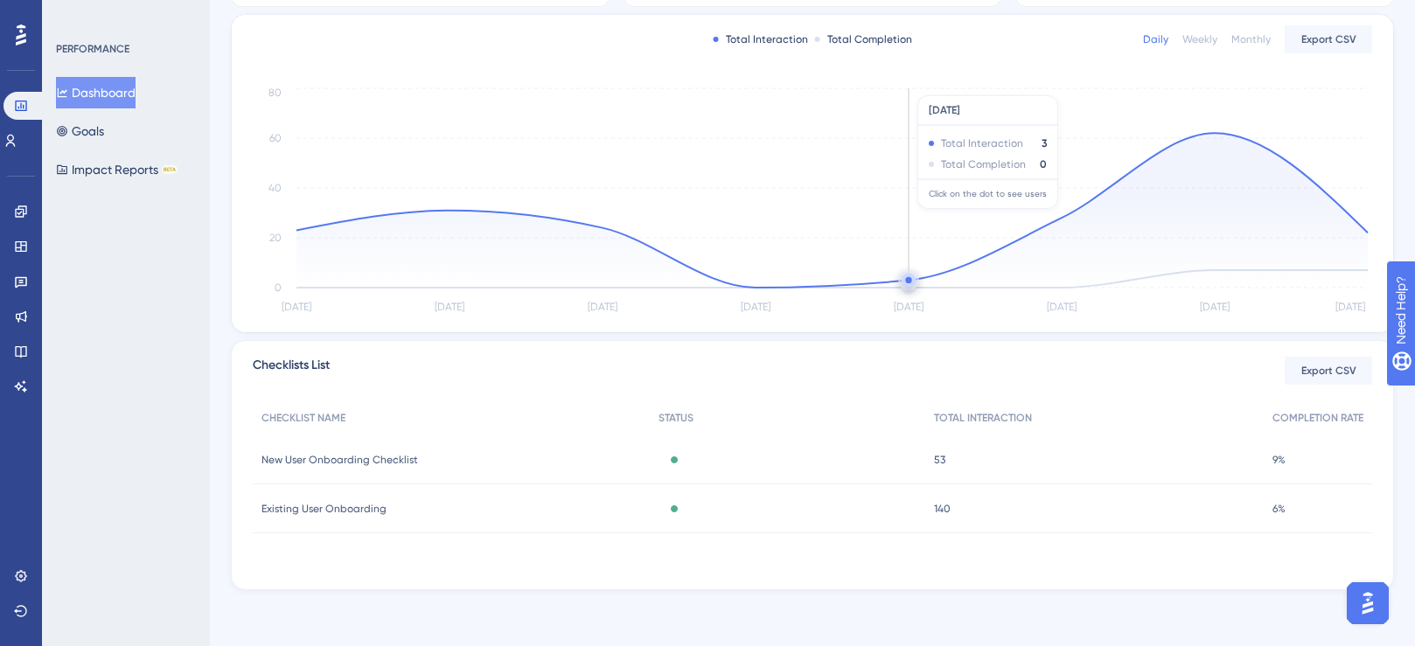
scroll to position [128, 0]
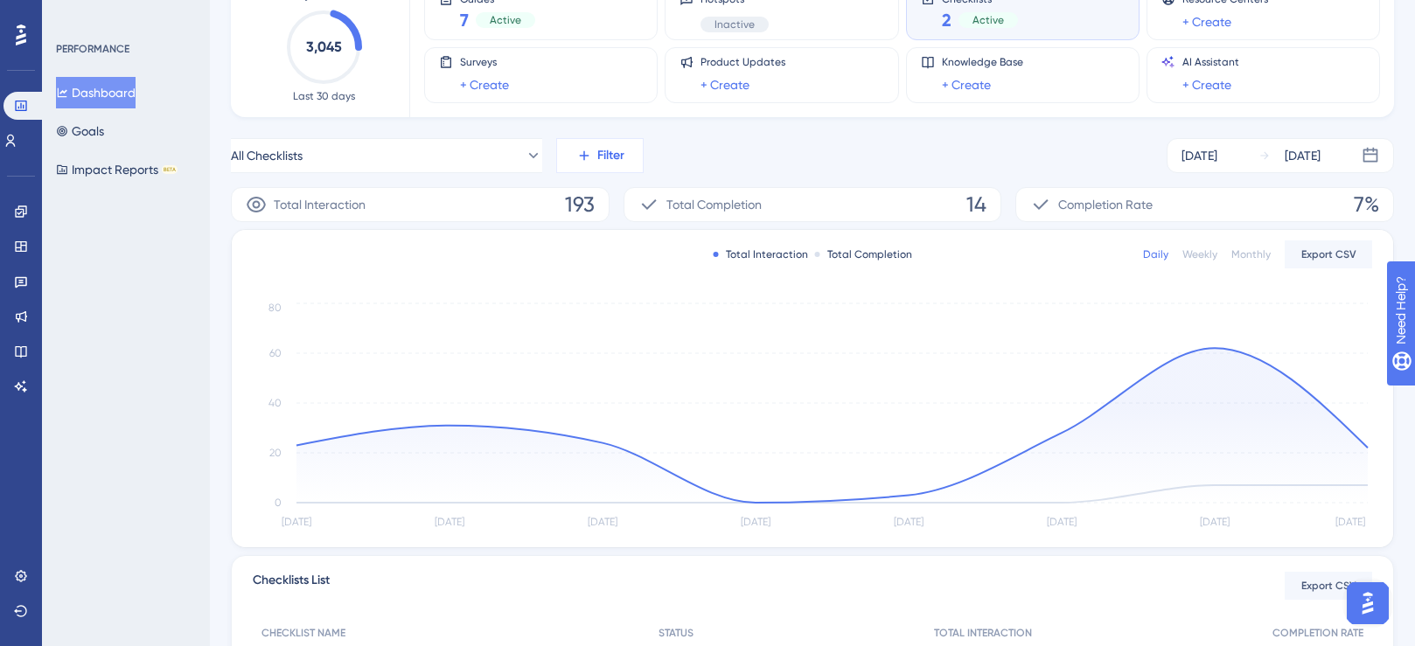
click at [631, 165] on button "Filter" at bounding box center [599, 155] width 87 height 35
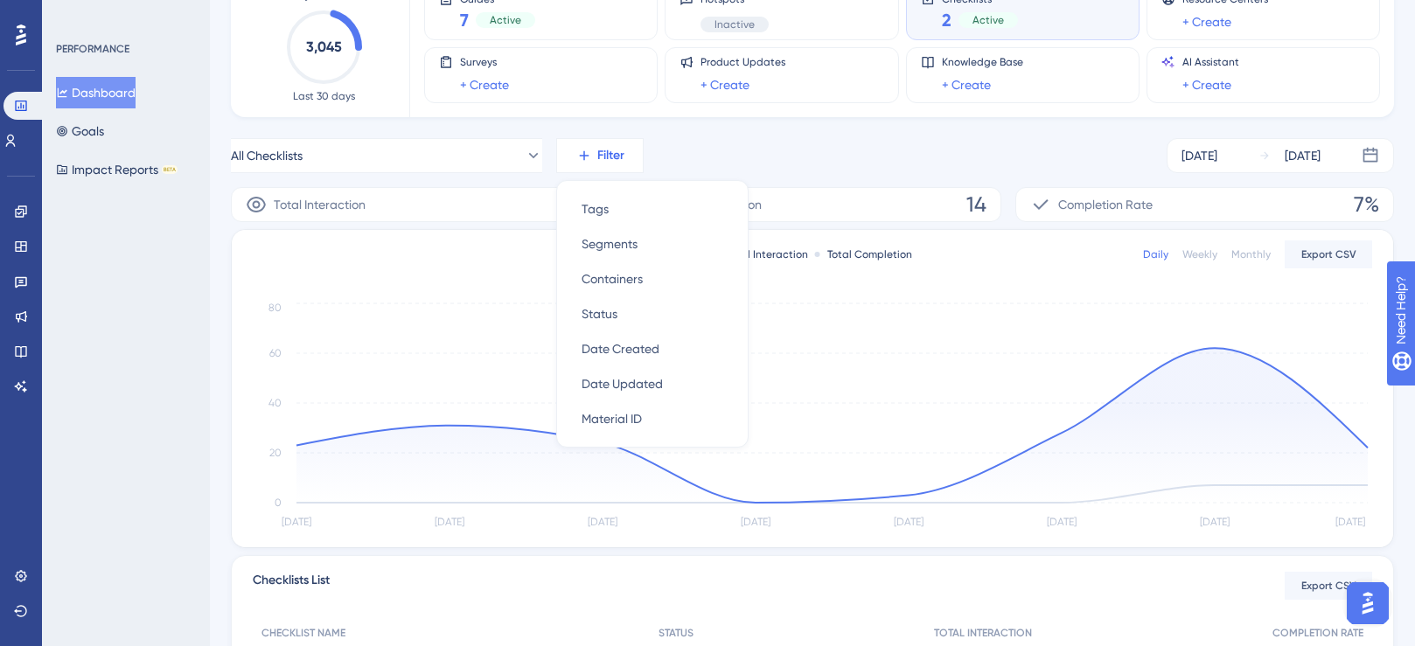
scroll to position [118, 0]
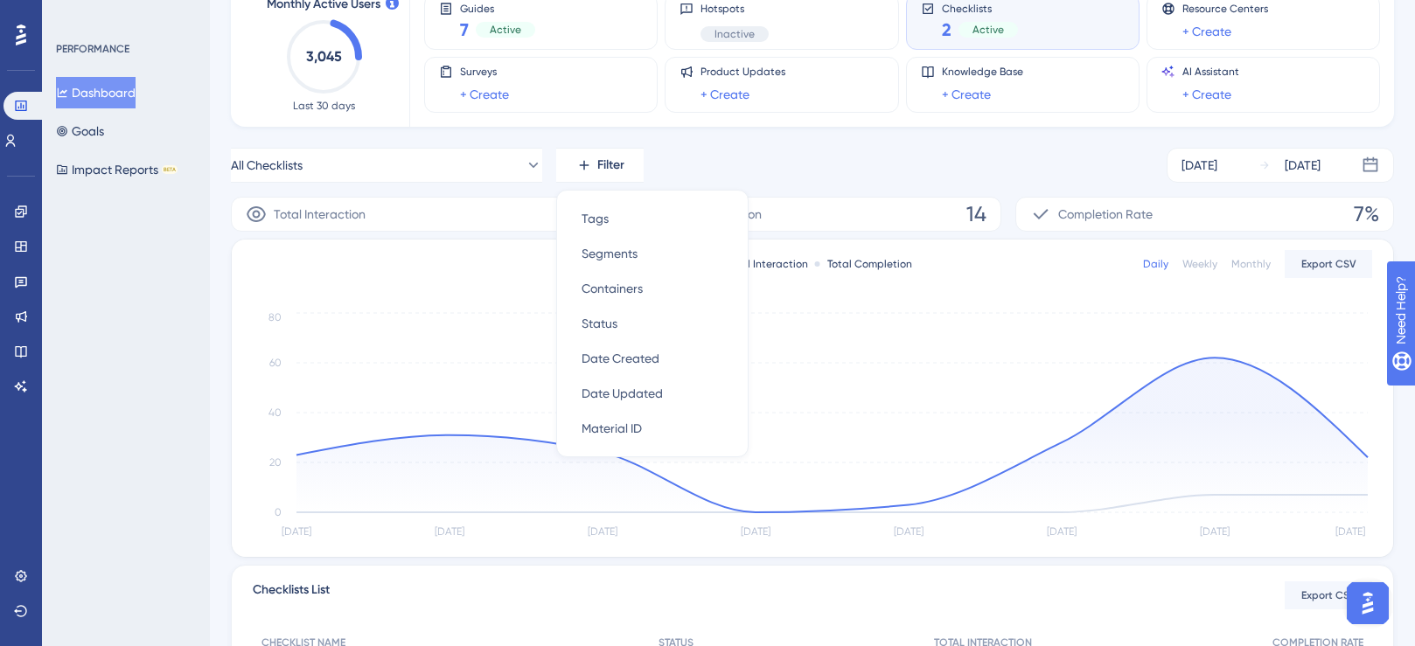
click at [728, 161] on div "All Checklists Filter Tags Tags Segments Segments Containers Containers Status …" at bounding box center [812, 165] width 1163 height 35
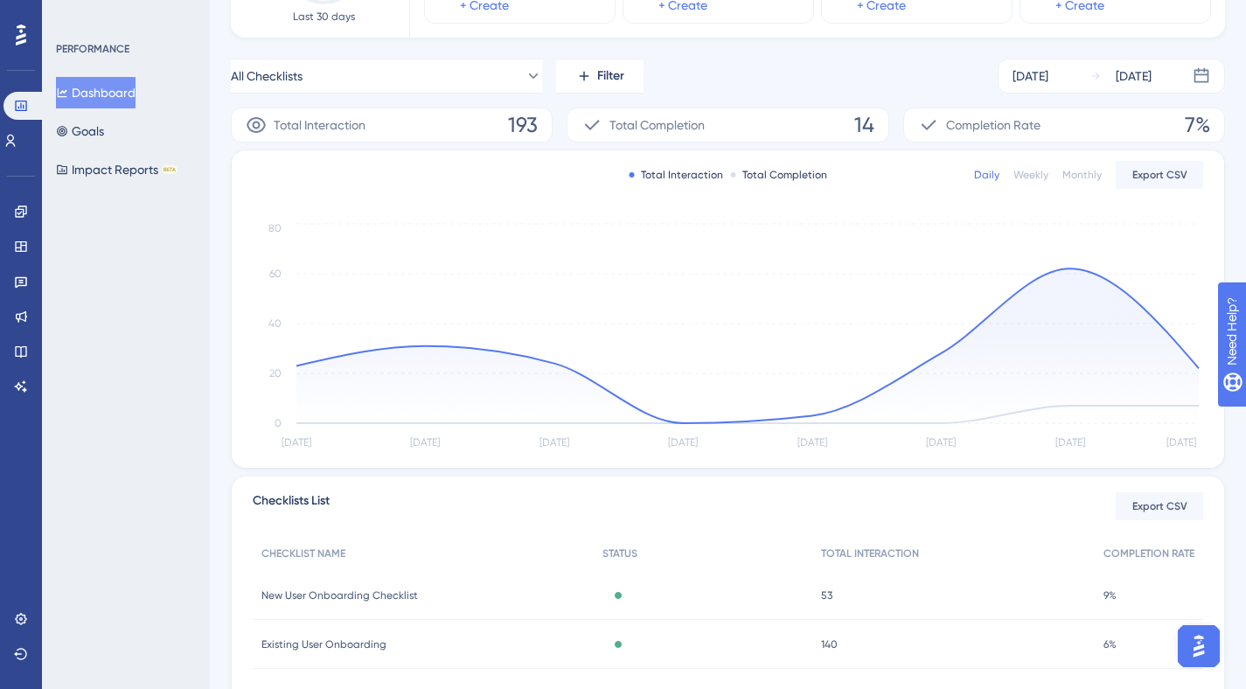
scroll to position [198, 0]
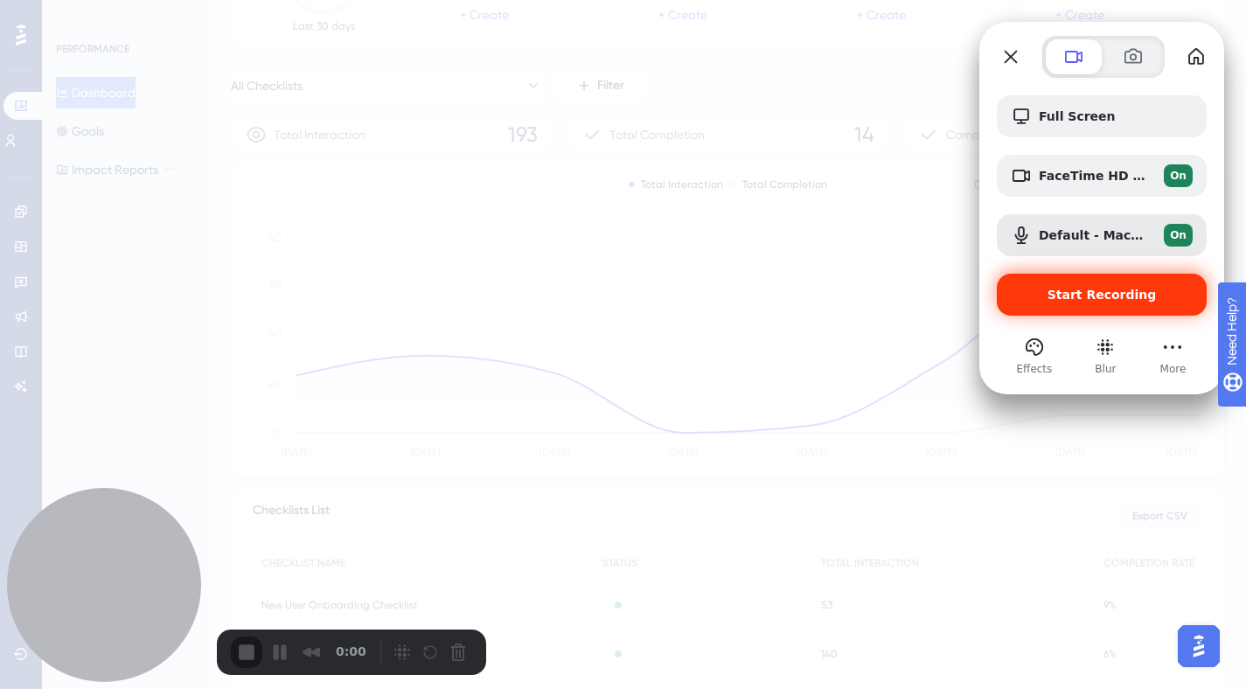
click at [1061, 290] on span "Start Recording" at bounding box center [1102, 295] width 109 height 14
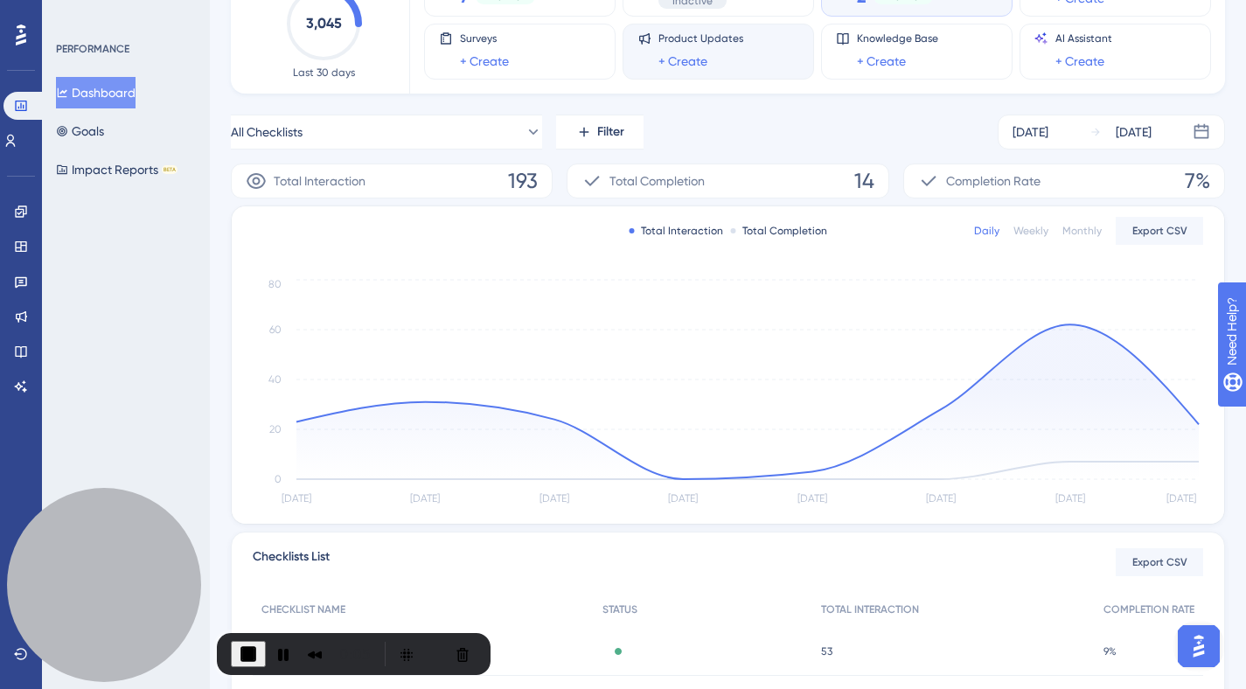
scroll to position [94, 0]
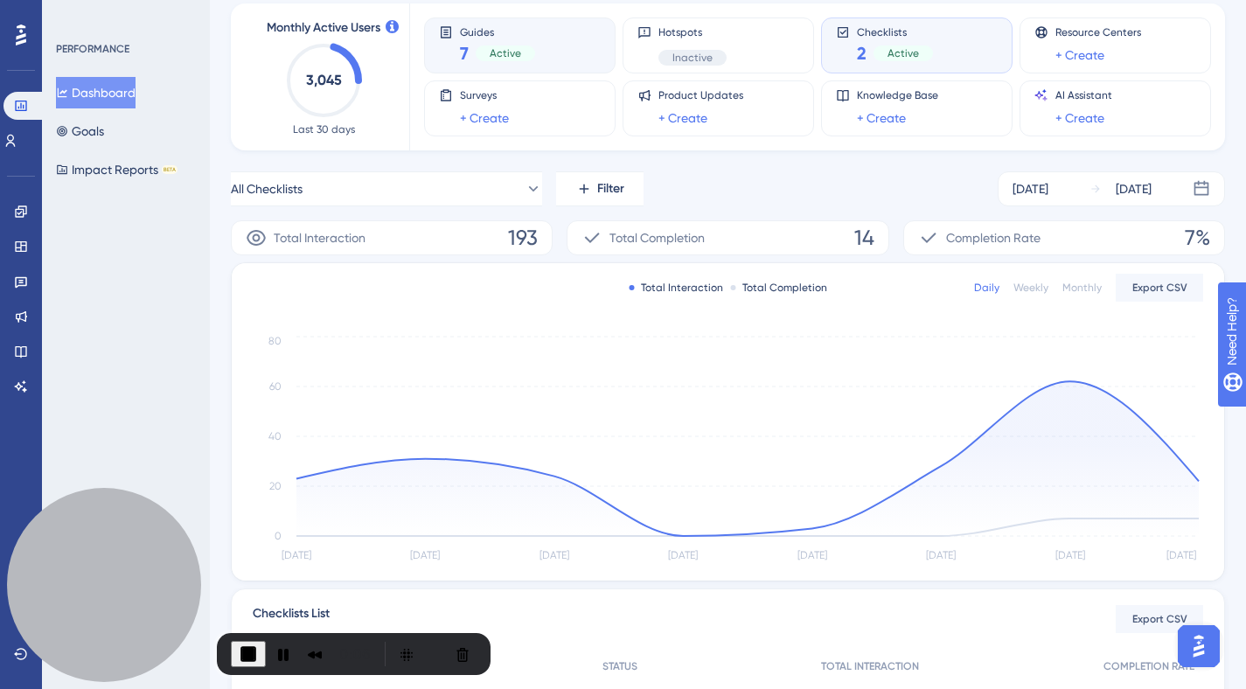
click at [578, 66] on div "Guides 7 Active" at bounding box center [520, 45] width 192 height 56
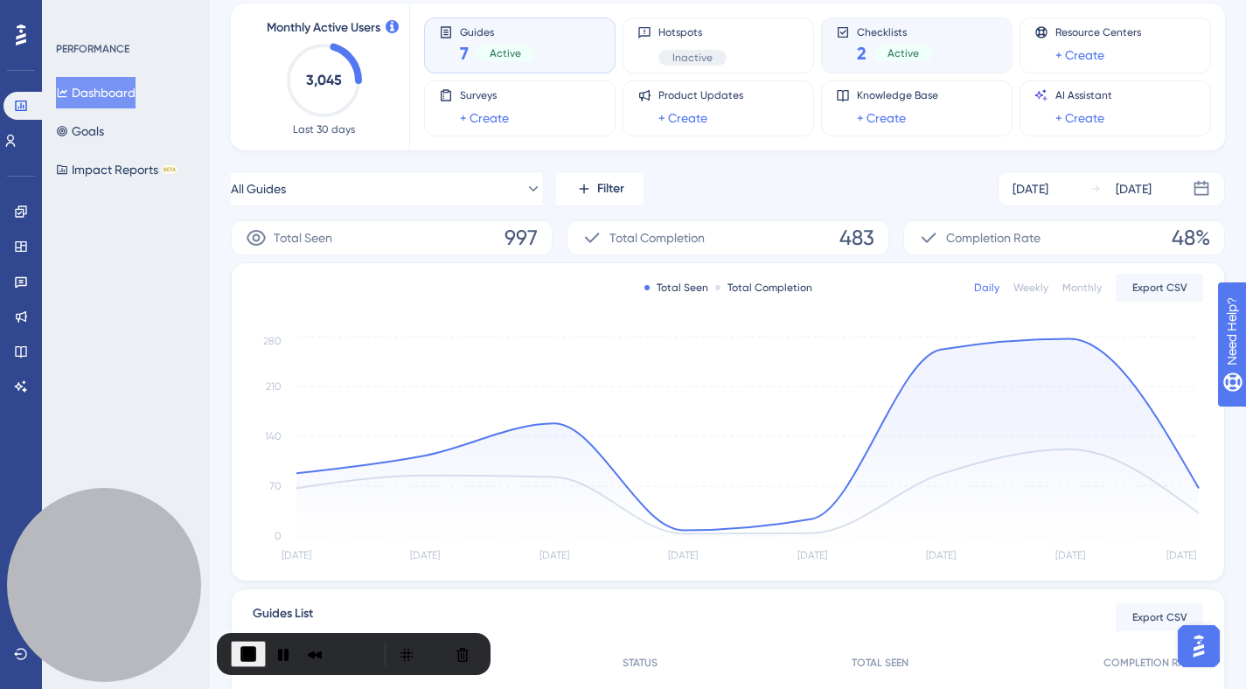
click at [868, 66] on div "Checklists 2 Active" at bounding box center [917, 45] width 192 height 56
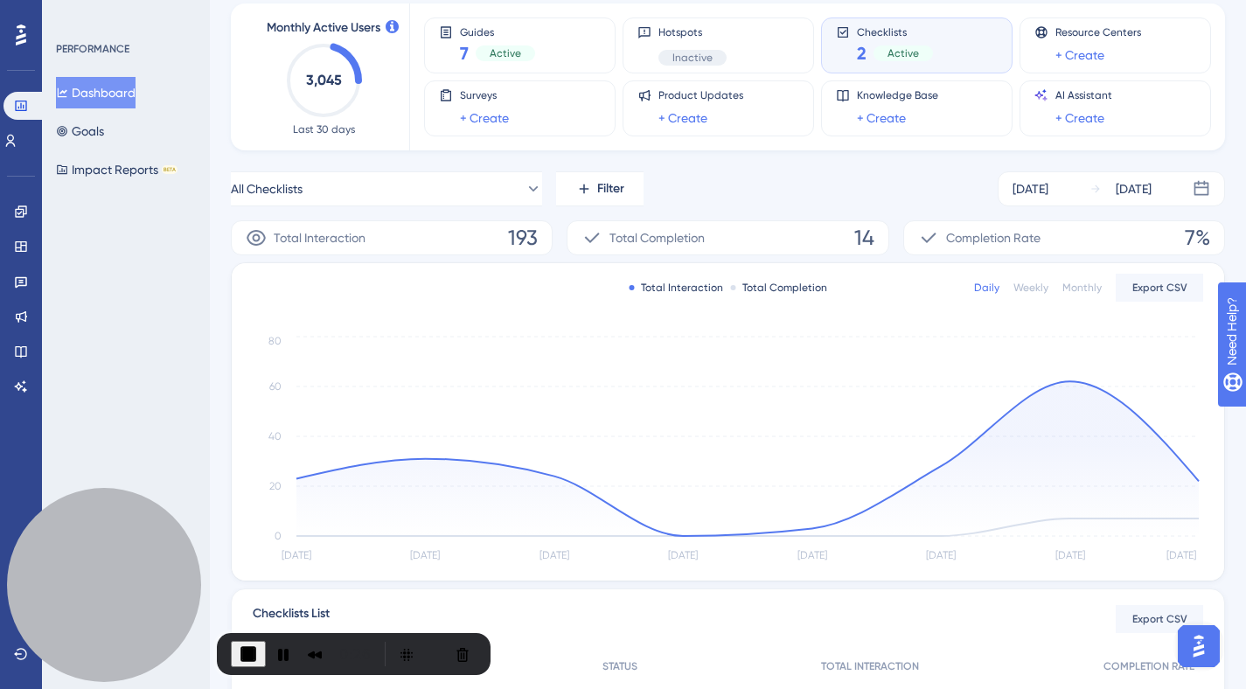
scroll to position [98, 0]
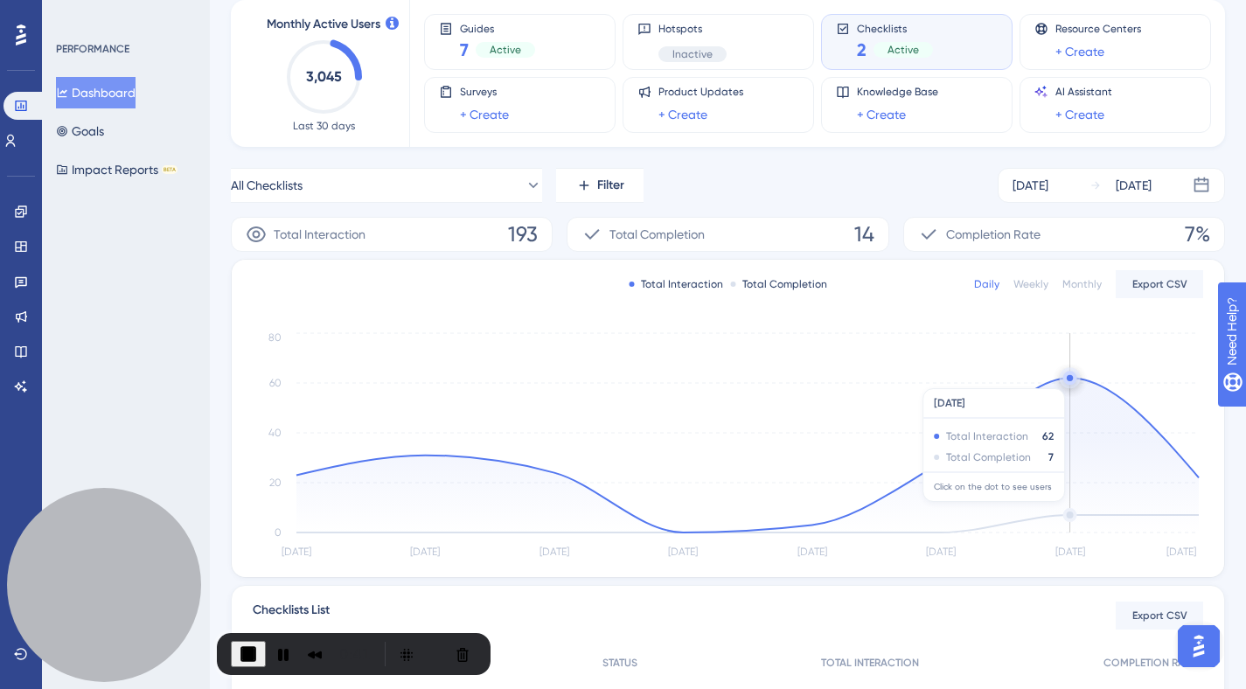
click at [1069, 379] on circle at bounding box center [1070, 378] width 6 height 6
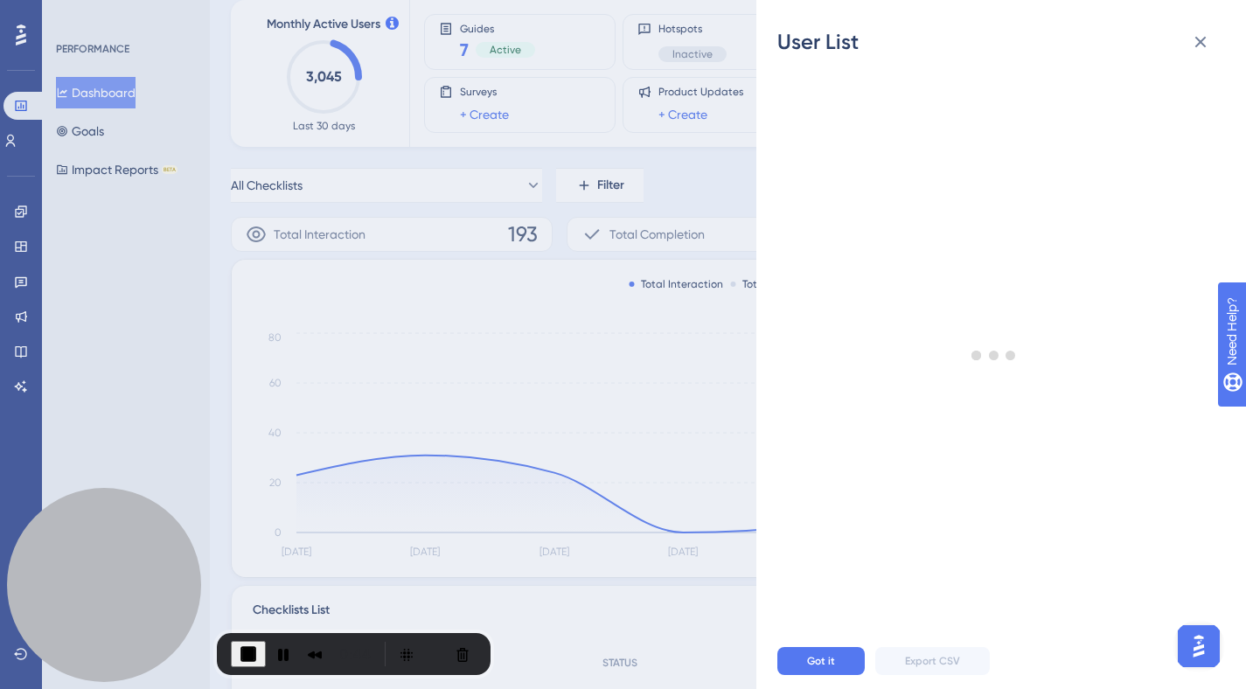
click at [549, 335] on div "User List Got it Export CSV" at bounding box center [623, 344] width 1246 height 689
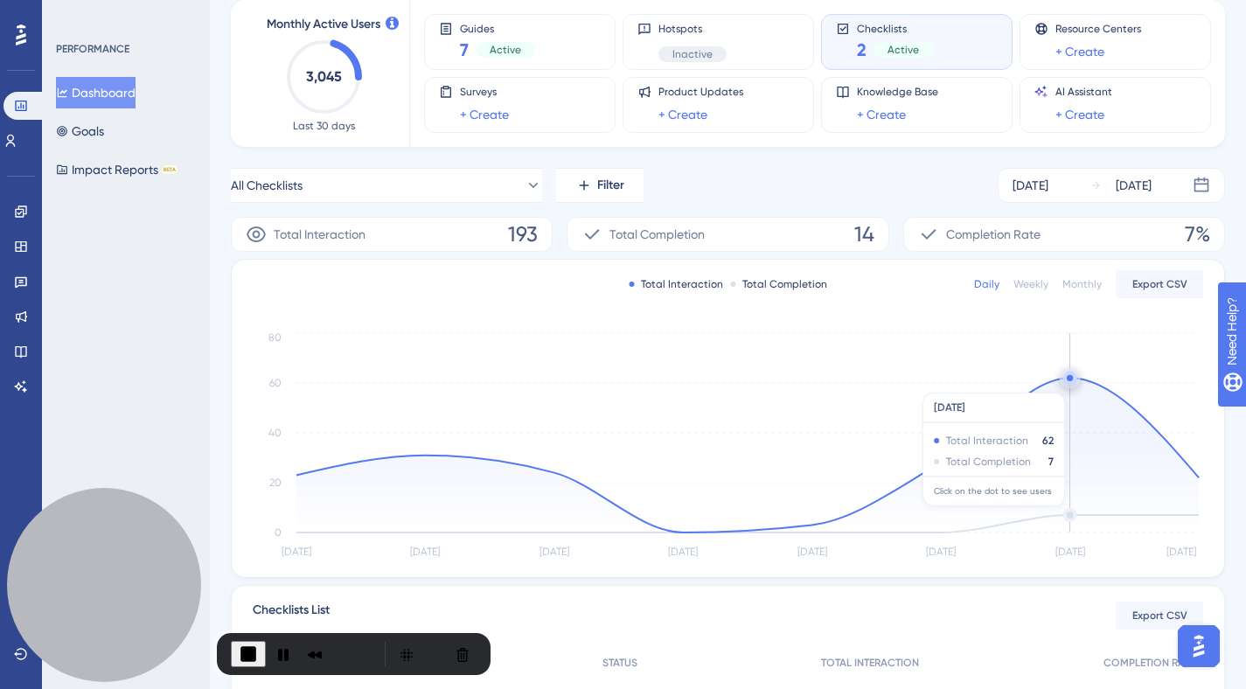
click at [1068, 383] on circle at bounding box center [1070, 378] width 14 height 14
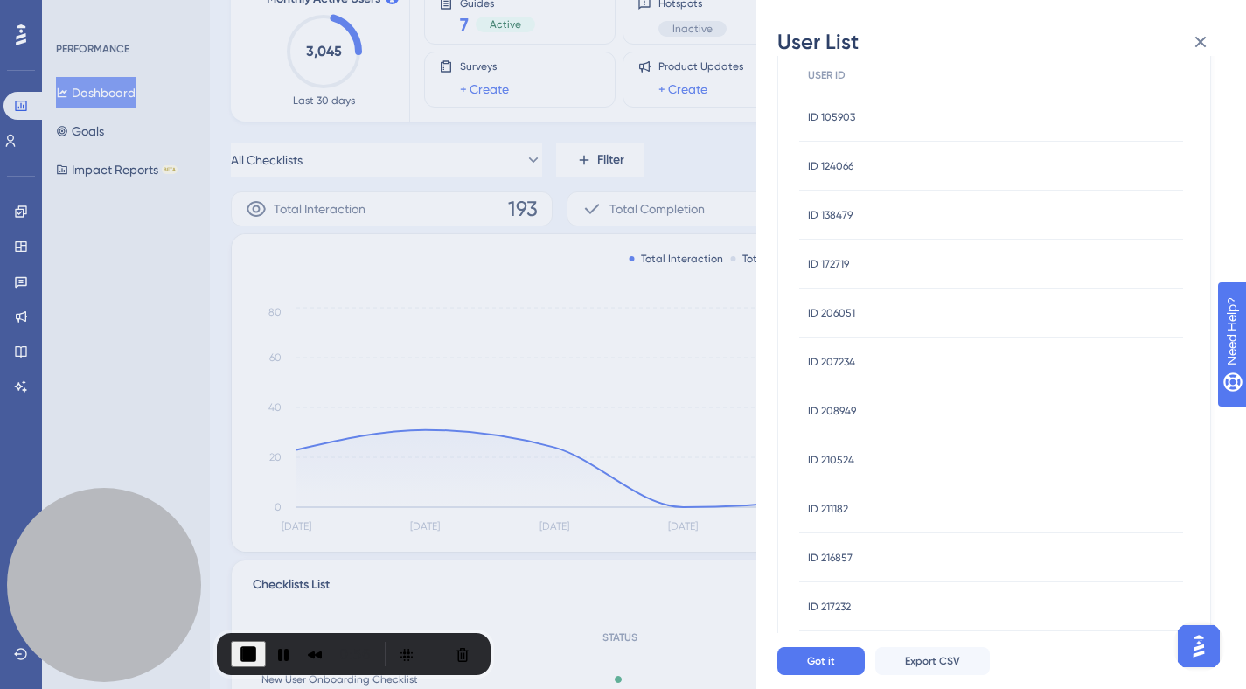
scroll to position [0, 0]
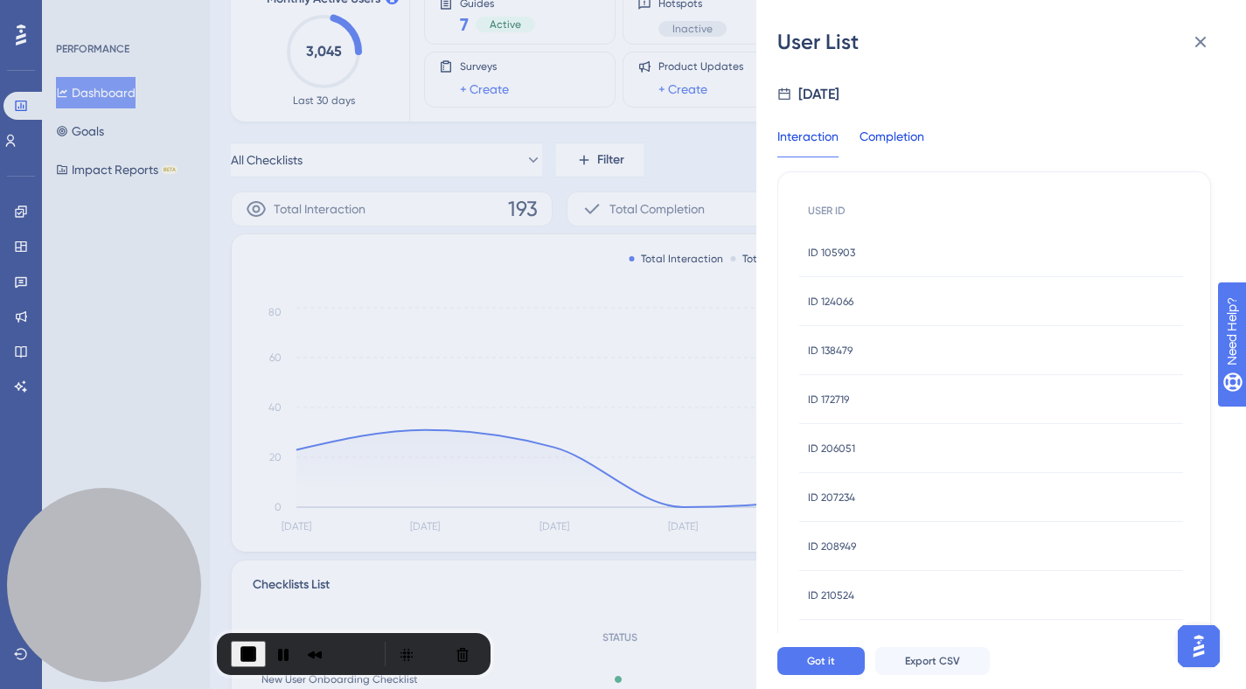
click at [895, 143] on div "Completion" at bounding box center [892, 141] width 65 height 31
click at [1195, 45] on icon at bounding box center [1200, 41] width 21 height 21
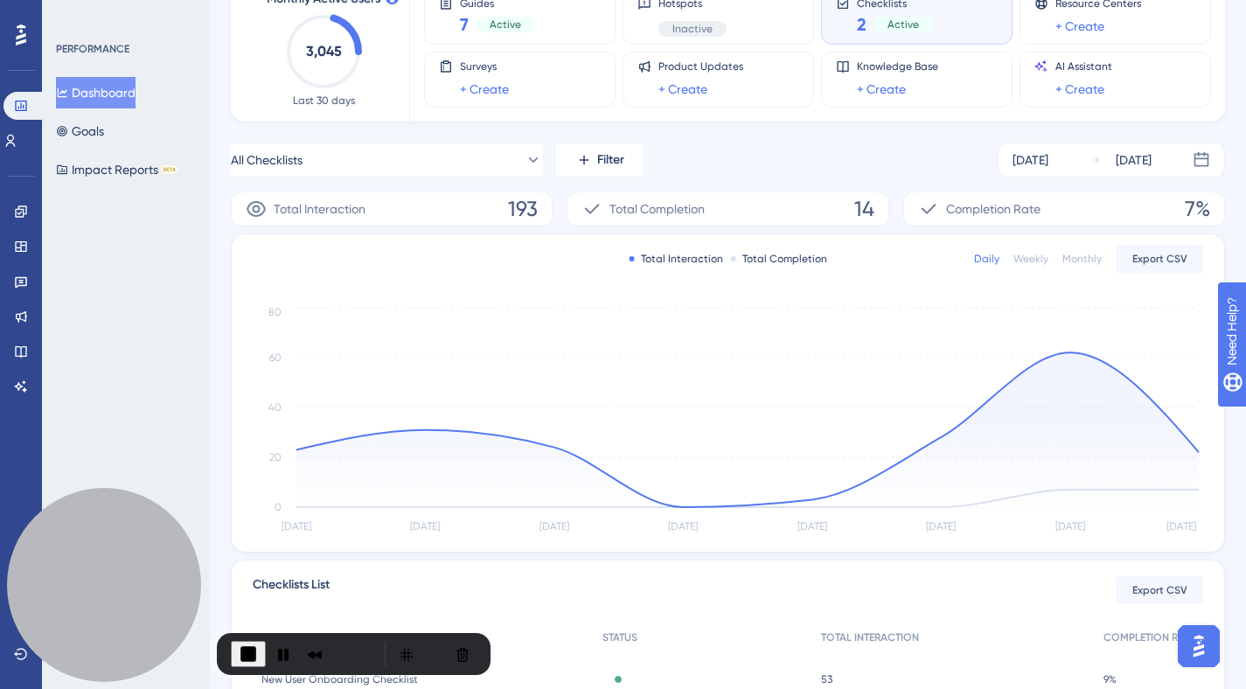
click at [247, 641] on button "End Recording" at bounding box center [248, 654] width 35 height 26
